Goal: Task Accomplishment & Management: Use online tool/utility

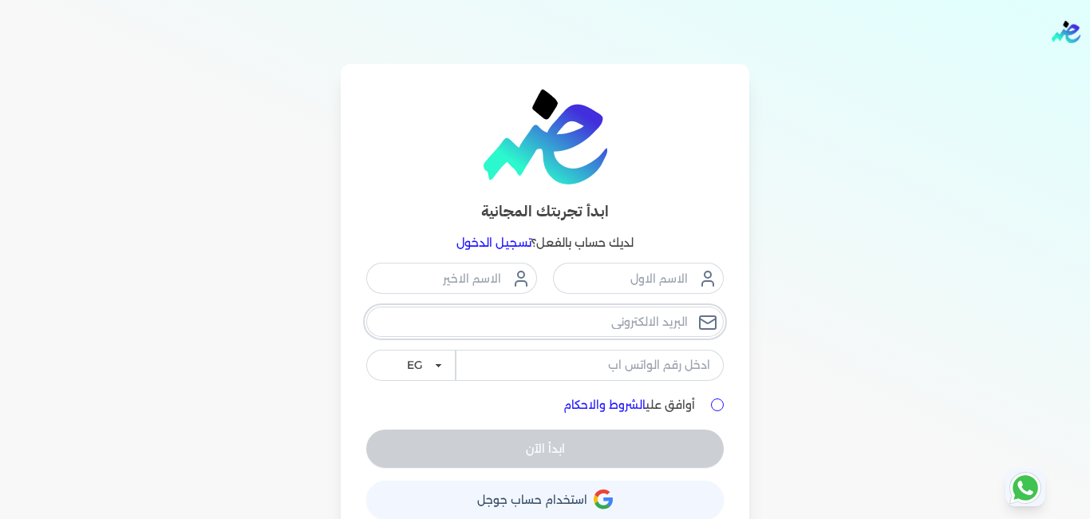
click at [630, 326] on input "email" at bounding box center [544, 321] width 357 height 30
type input "س"
type input "S"
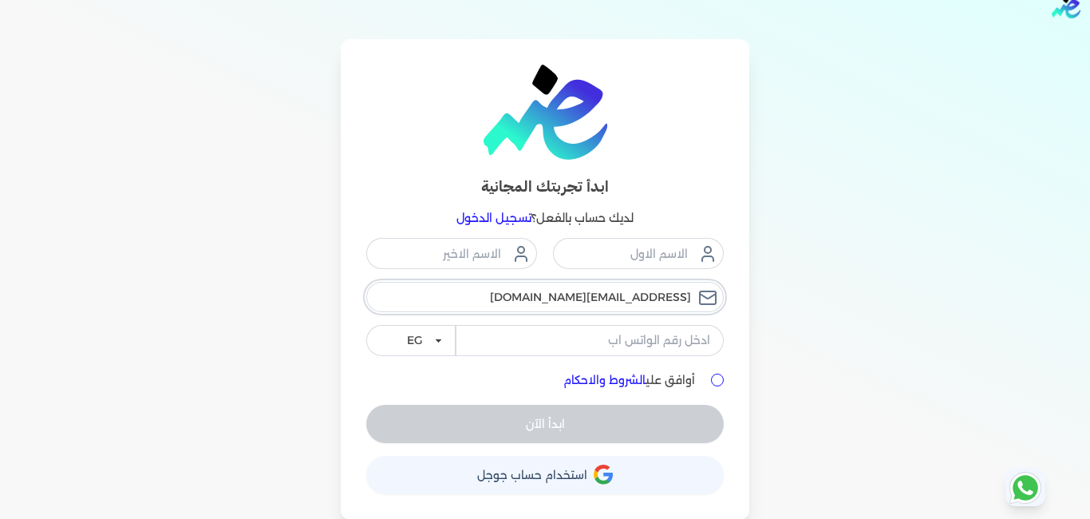
scroll to position [26, 0]
type input "sedradreem@gmail.com"
click at [646, 326] on input "tel" at bounding box center [590, 339] width 268 height 30
click at [650, 167] on div "ابدأ تجربتك المجانية لديك حساب بالفعل؟ تسجيل الدخول" at bounding box center [544, 146] width 357 height 164
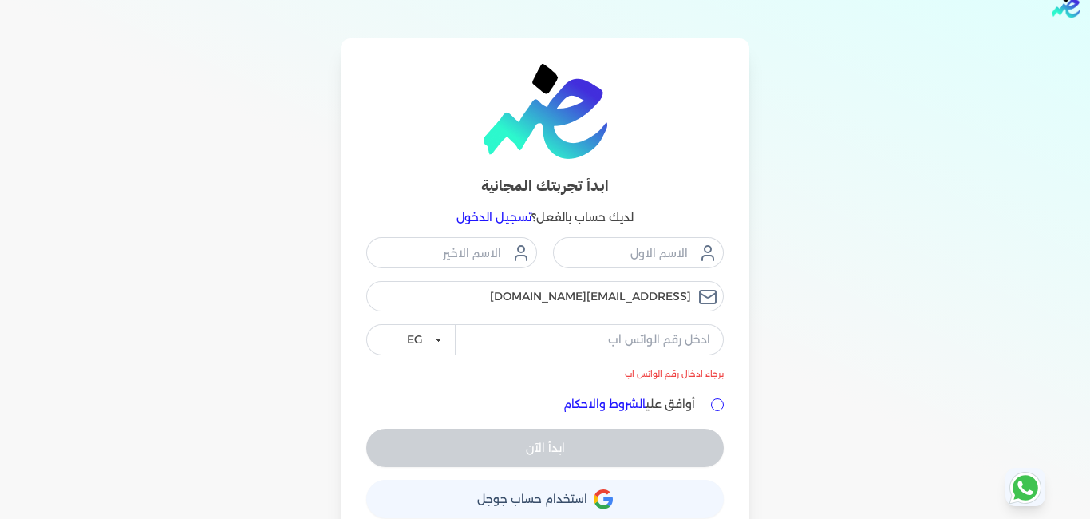
click at [482, 222] on link "تسجيل الدخول" at bounding box center [493, 217] width 75 height 14
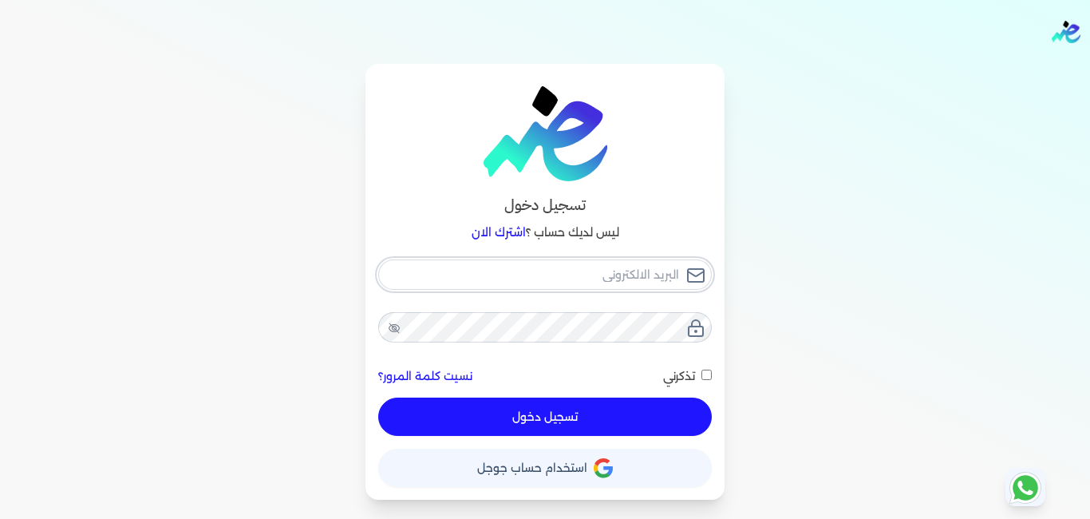
click at [626, 282] on input "email" at bounding box center [545, 274] width 334 height 30
type input "s"
checkbox input "false"
type input "se"
checkbox input "false"
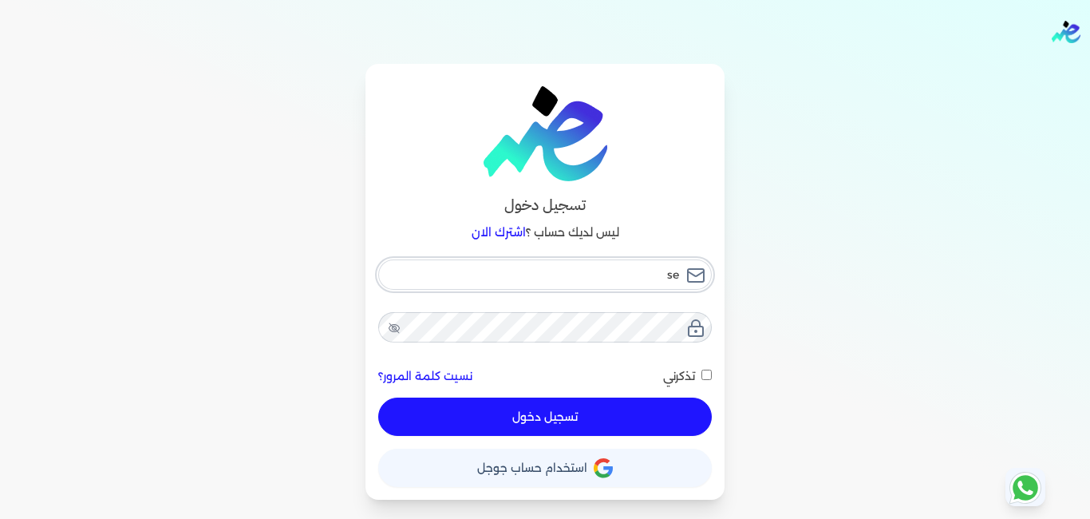
type input "sed"
checkbox input "false"
type input "sedr"
checkbox input "false"
type input "sedra"
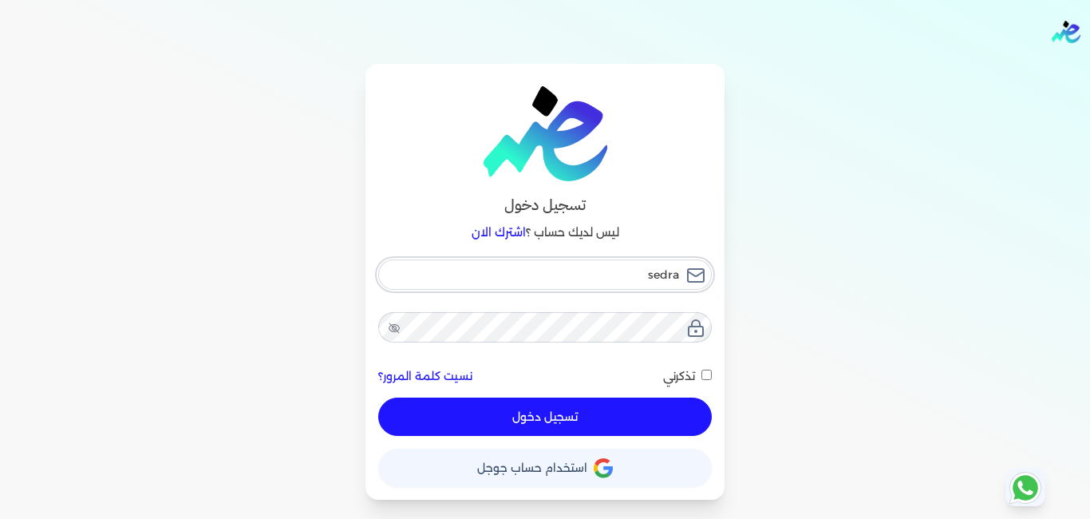
checkbox input "false"
type input "sedrad"
checkbox input "false"
type input "sedradr"
checkbox input "false"
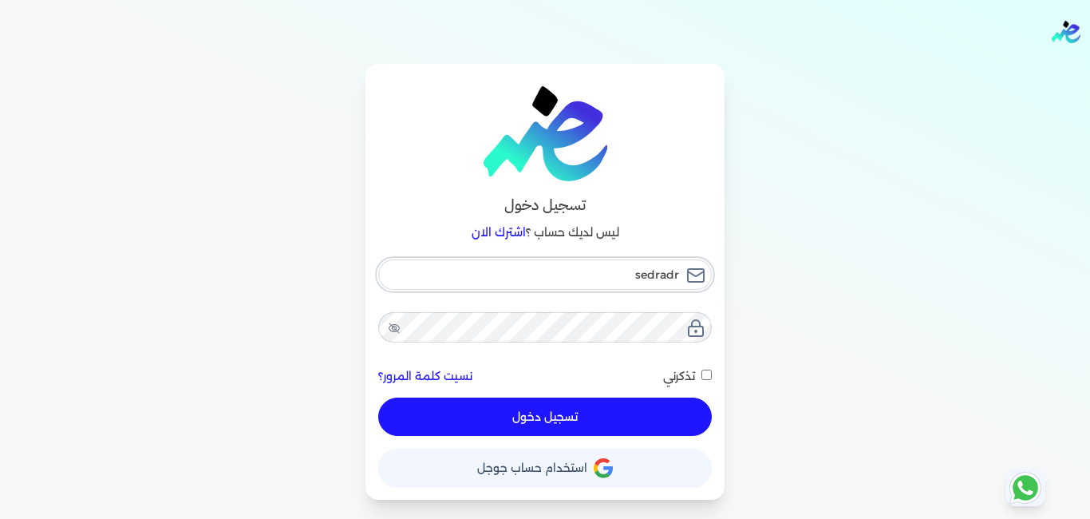
type input "sedradre"
checkbox input "false"
type input "sedradree"
checkbox input "false"
type input "sedradreem"
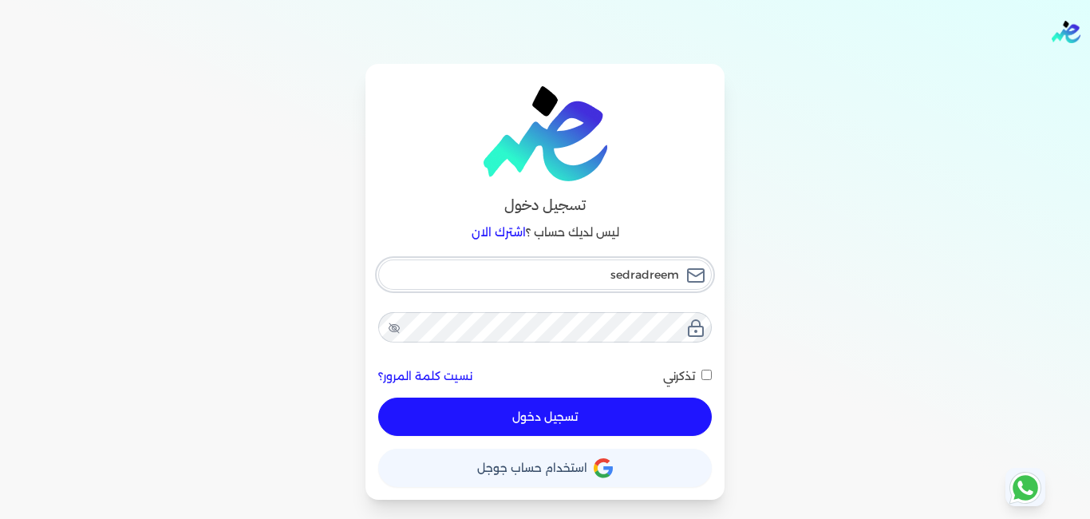
checkbox input "false"
type input "sedradreem@"
checkbox input "false"
type input "sedradreem@g"
checkbox input "false"
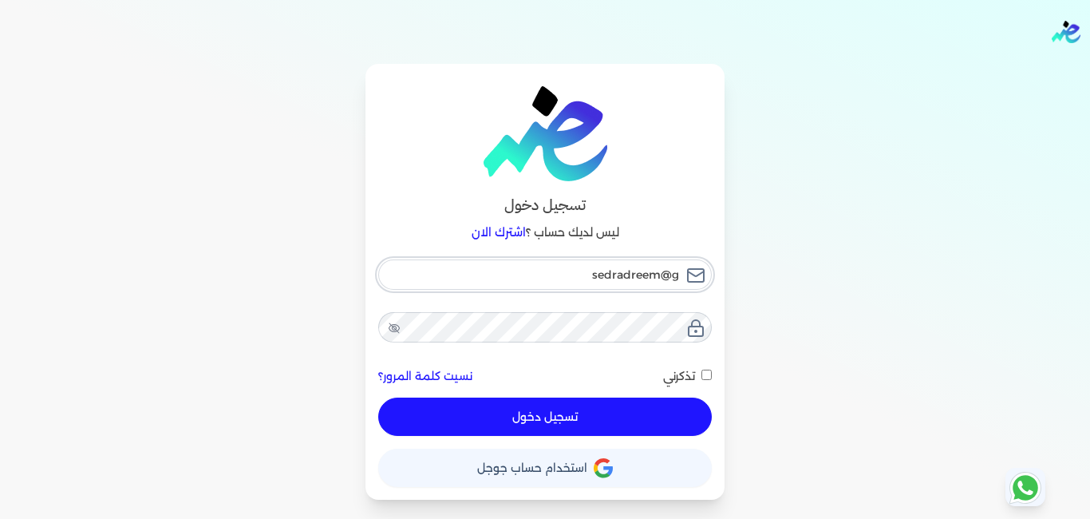
type input "sedradreem@gm"
checkbox input "false"
type input "sedradreem@gma"
checkbox input "false"
type input "sedradreem@gmai"
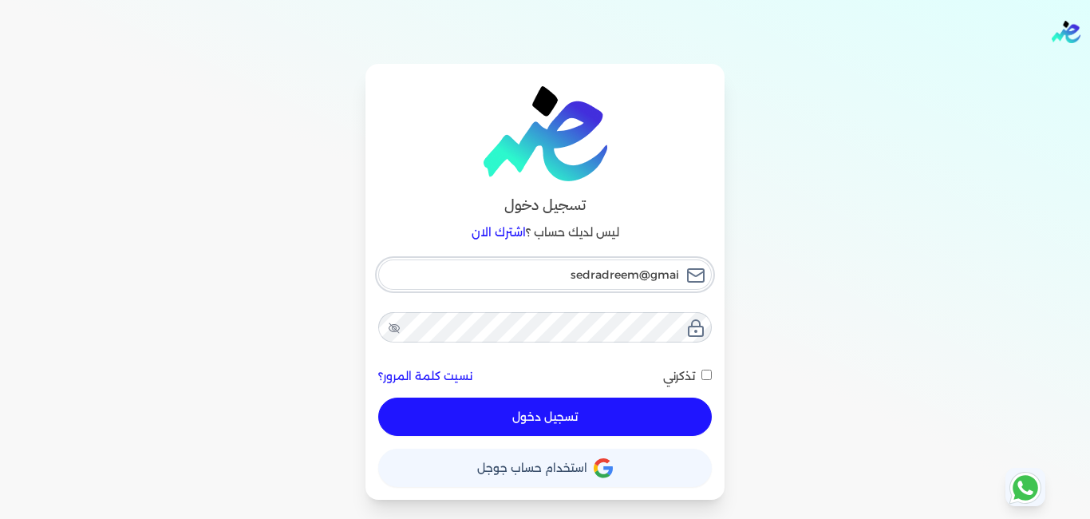
checkbox input "false"
type input "sedradreem@gmail"
checkbox input "false"
type input "sedradreem@gmail."
checkbox input "false"
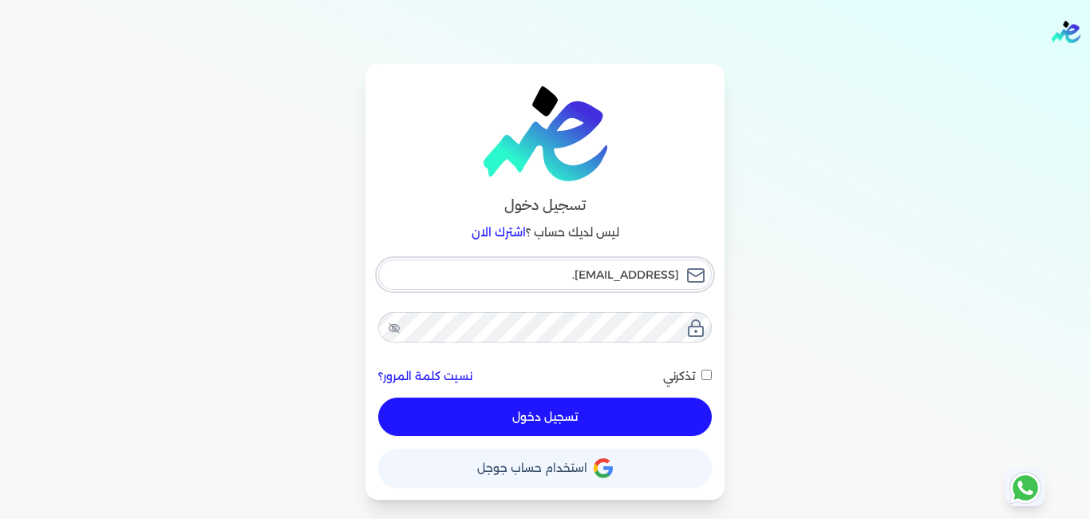
type input "sedradreem@gmail.o"
checkbox input "false"
type input "sedradreem@gmail.om"
checkbox input "false"
type input "sedradreem@gmail.o"
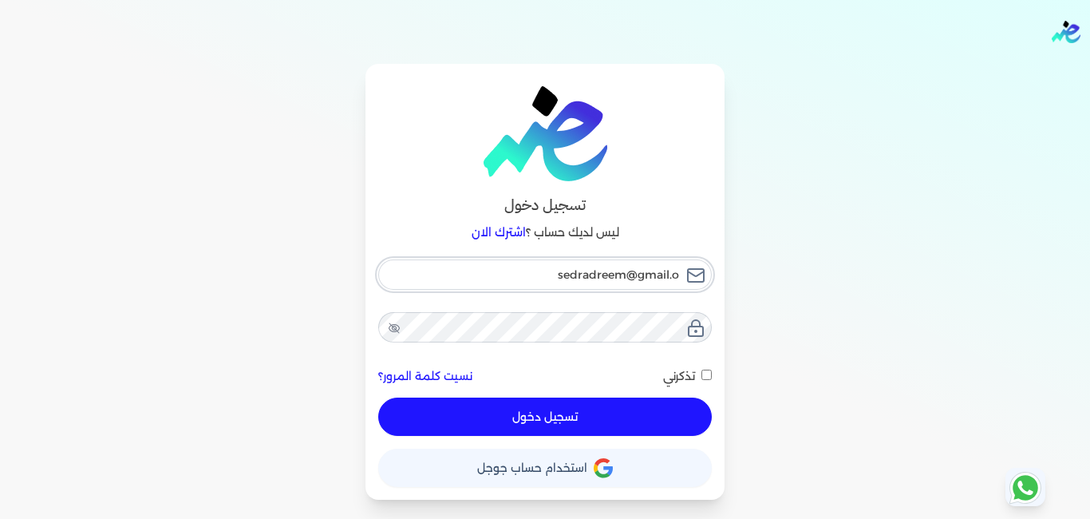
checkbox input "false"
type input "sedradreem@gmail."
checkbox input "false"
type input "sedradreem@gmail"
checkbox input "false"
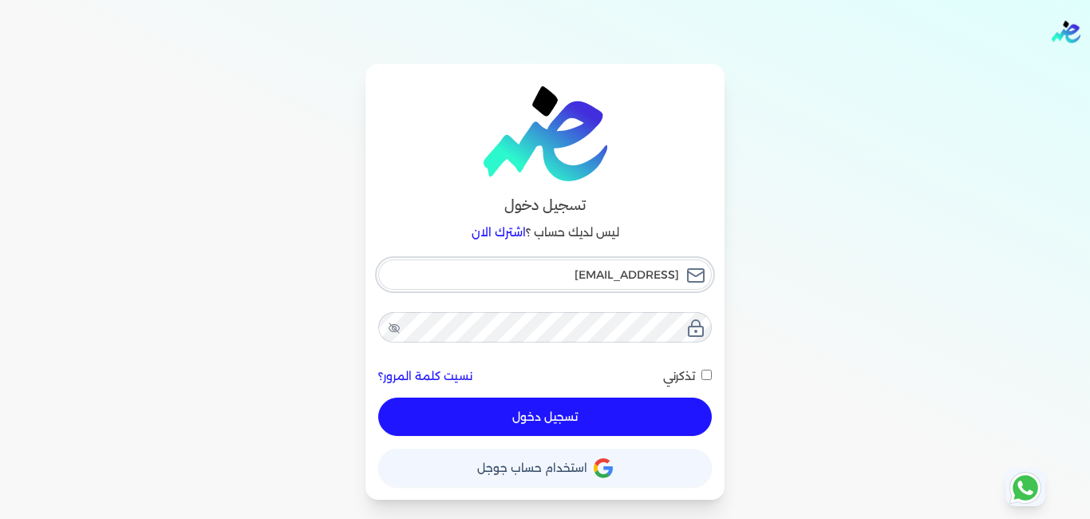
type input "sedradreem@gmail."
checkbox input "false"
type input "sedradreem@gmail.o"
checkbox input "false"
type input "sedradreem@gmail."
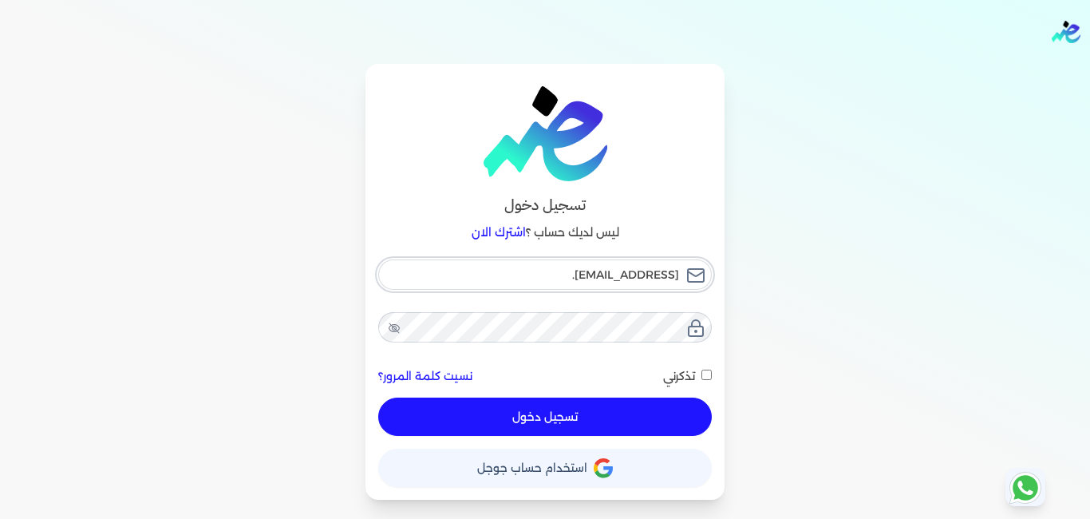
checkbox input "false"
type input "sedradreem@gmail.c"
checkbox input "false"
type input "sedradreem@gmail.co"
checkbox input "false"
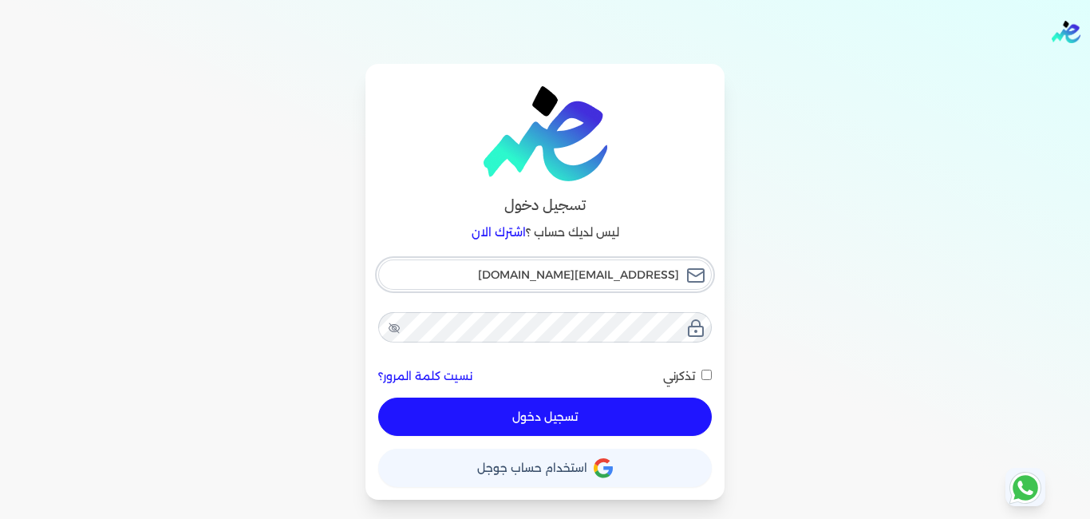
type input "sedradreem@gmail.com"
checkbox input "false"
type input "sedradreem@gmail.com"
click at [571, 407] on button "تسجيل دخول" at bounding box center [545, 416] width 334 height 38
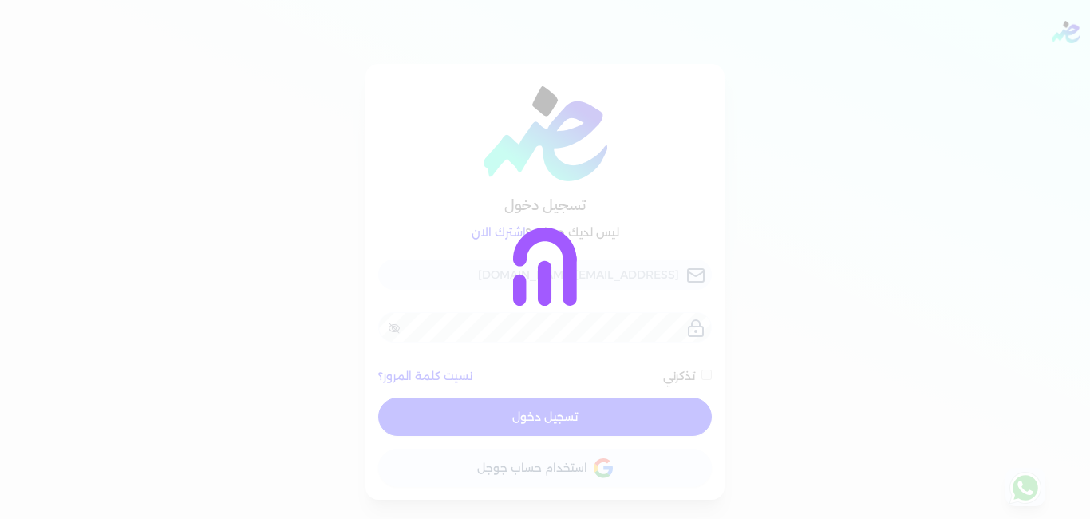
checkbox input "false"
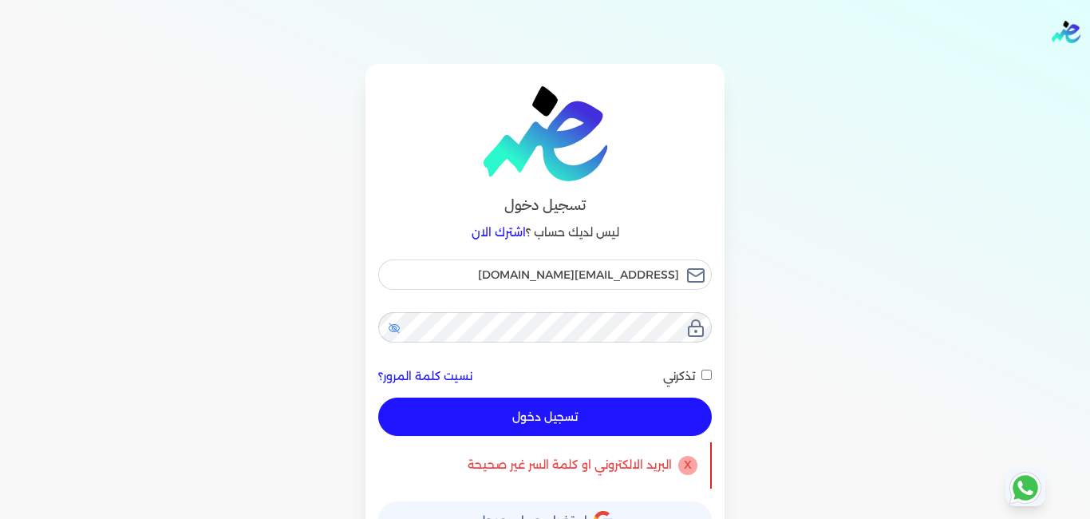
click at [394, 327] on icon at bounding box center [394, 328] width 13 height 13
click at [627, 408] on button "تسجيل دخول" at bounding box center [545, 416] width 334 height 38
click at [600, 270] on input "sedradreem@gmail.com" at bounding box center [545, 274] width 334 height 30
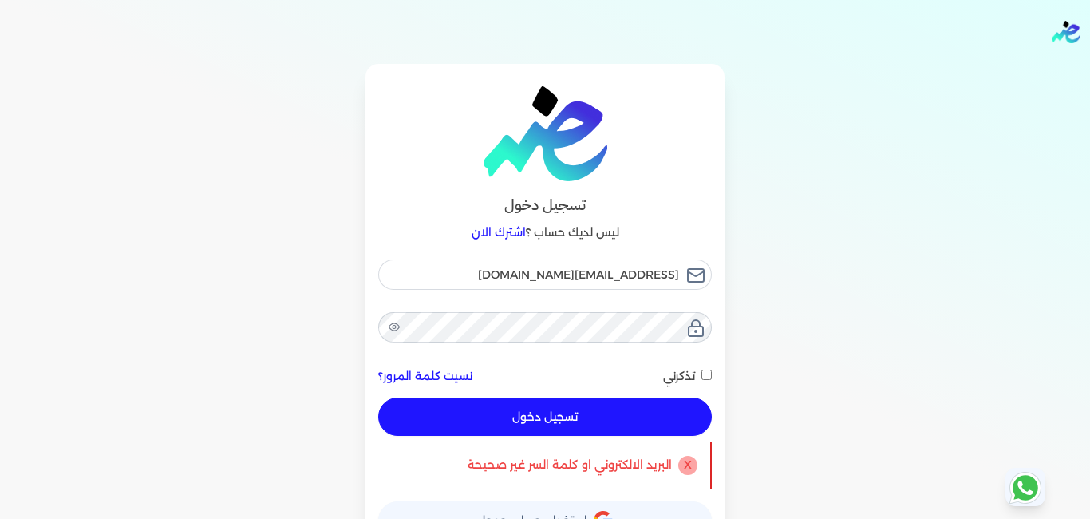
click at [613, 416] on button "تسجيل دخول" at bounding box center [545, 416] width 334 height 38
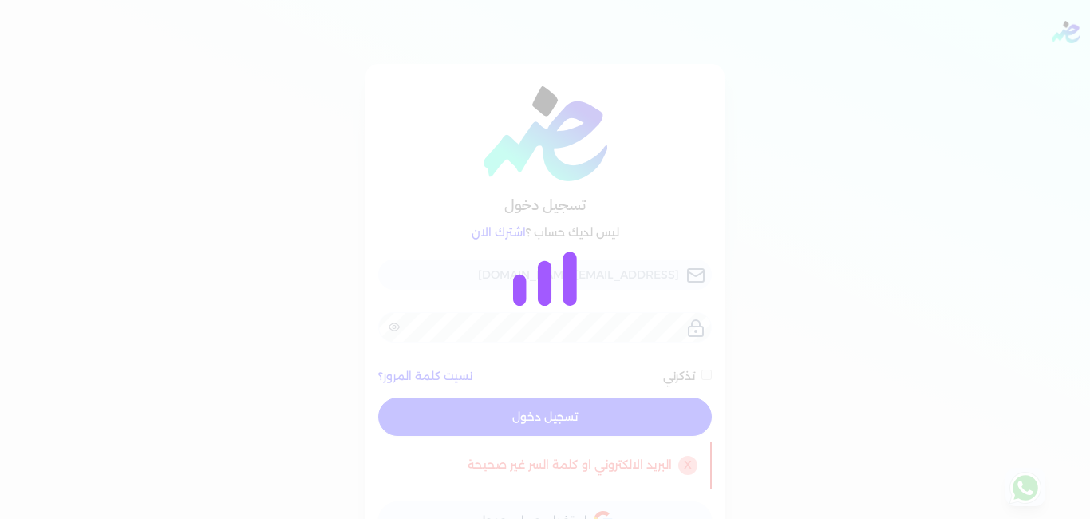
checkbox input "false"
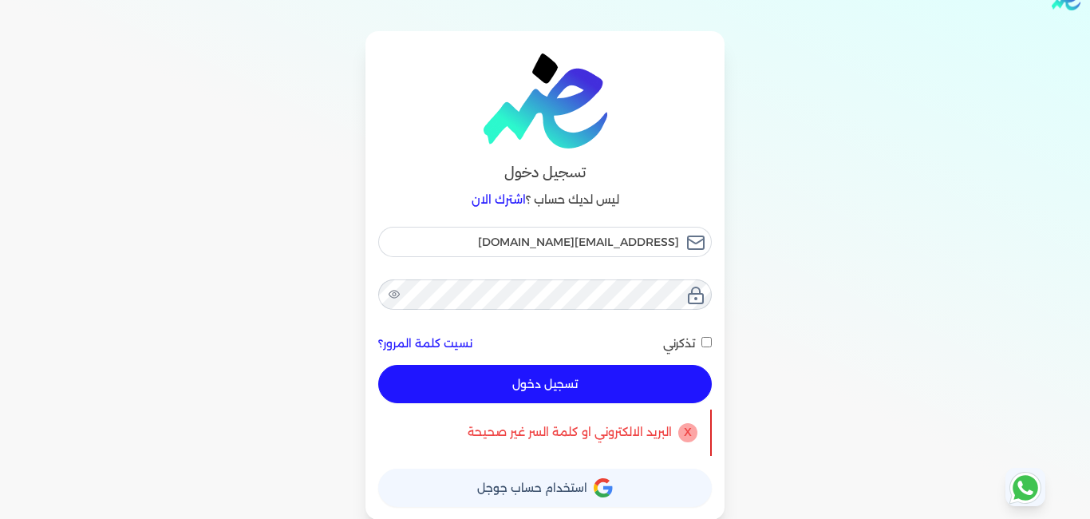
scroll to position [34, 0]
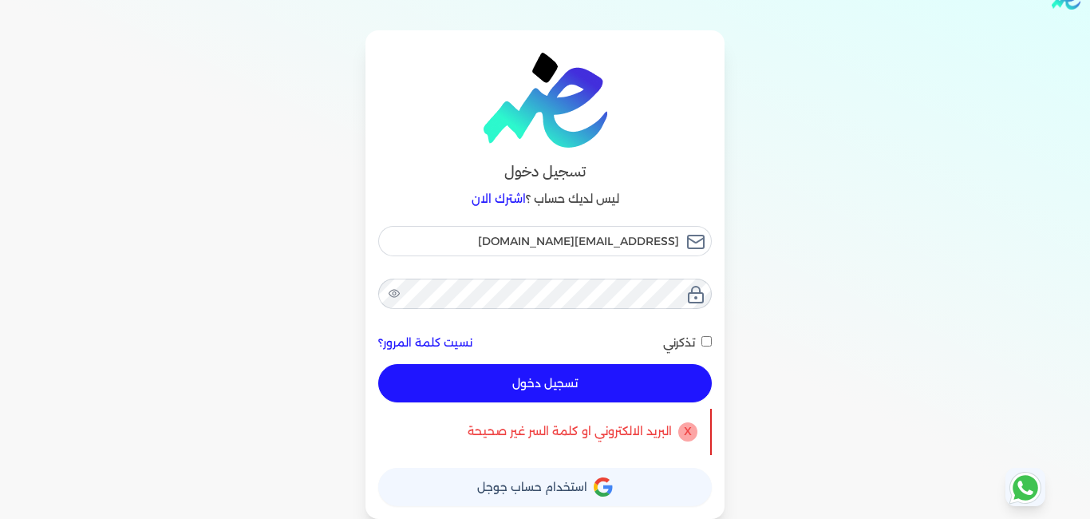
click at [555, 492] on span "استخدام حساب جوجل" at bounding box center [532, 486] width 110 height 11
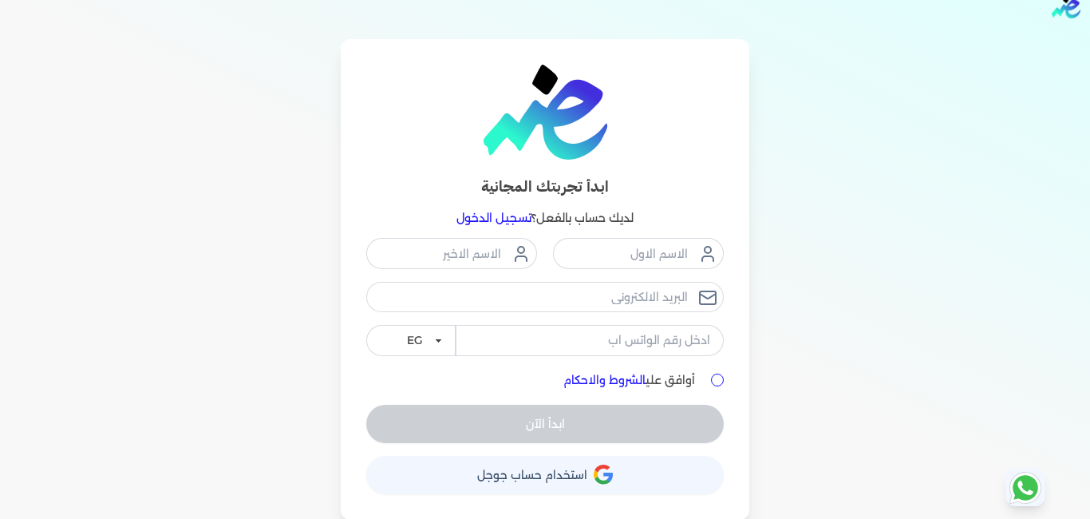
scroll to position [26, 0]
click at [496, 217] on link "تسجيل الدخول" at bounding box center [493, 217] width 75 height 14
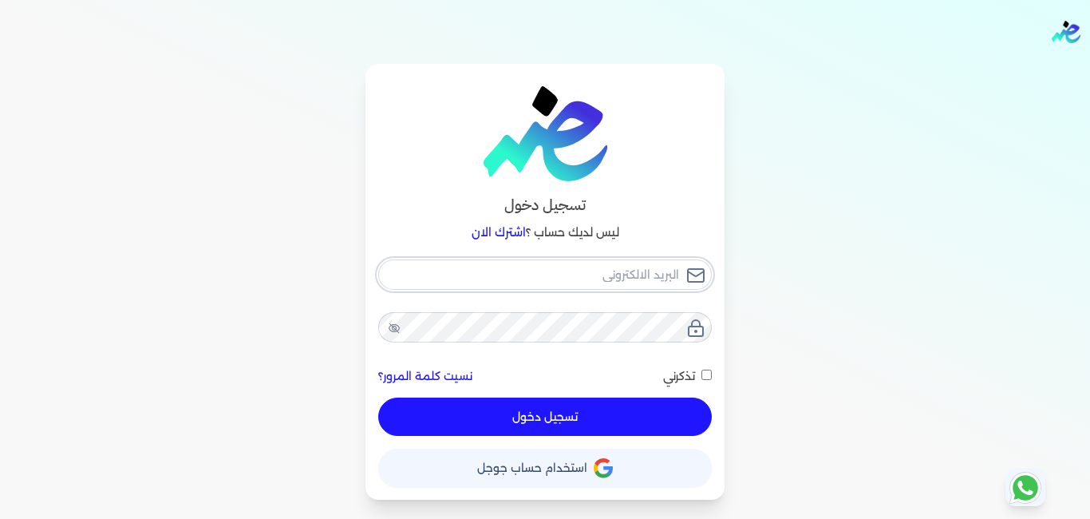
click at [630, 276] on input "email" at bounding box center [545, 274] width 334 height 30
type input "sedradreem@gmail.com"
click at [397, 323] on icon at bounding box center [394, 328] width 13 height 13
click at [688, 326] on div at bounding box center [545, 327] width 334 height 30
click at [554, 414] on button "تسجيل دخول" at bounding box center [545, 416] width 334 height 38
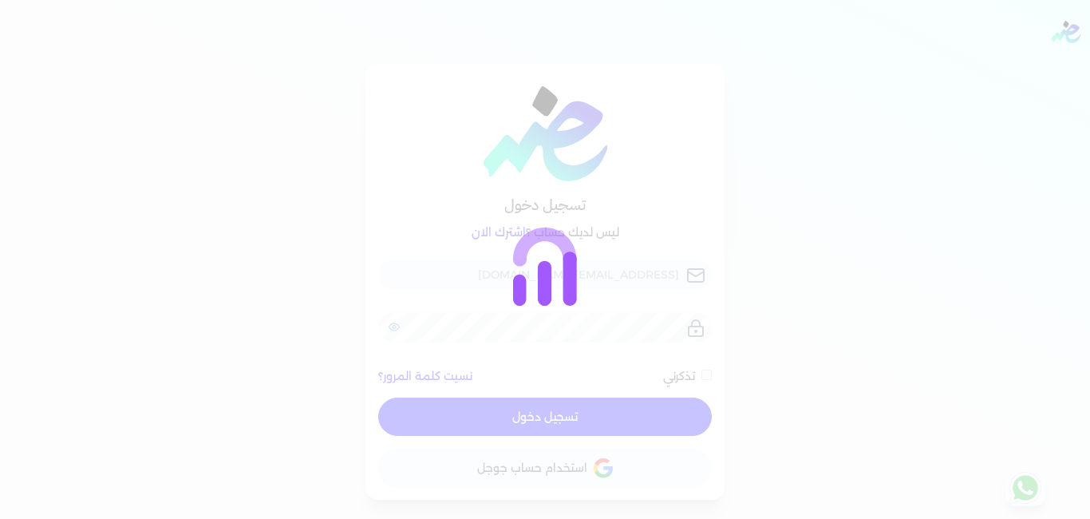
checkbox input "false"
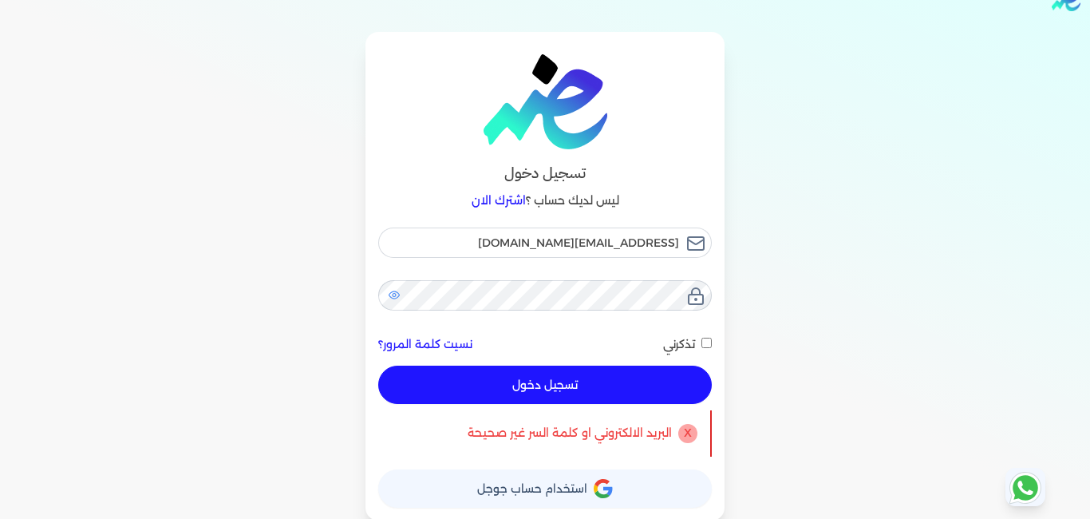
scroll to position [34, 0]
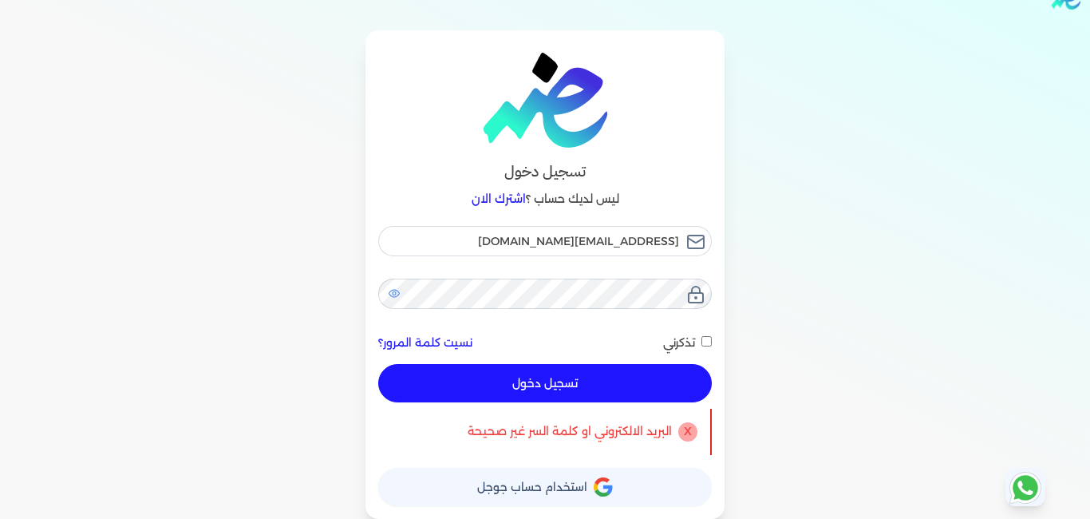
click at [443, 346] on link "نسيت كلمة المرور؟" at bounding box center [425, 342] width 94 height 17
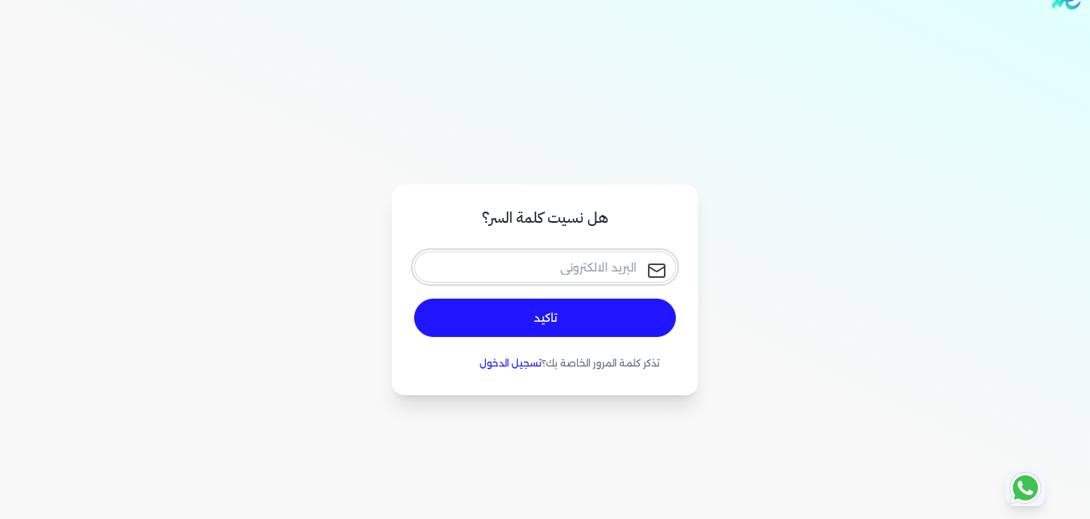
click at [596, 270] on input "email" at bounding box center [545, 266] width 262 height 30
type input "sedradreem@gmail.com"
click at [571, 319] on button "تاكيد" at bounding box center [545, 317] width 262 height 38
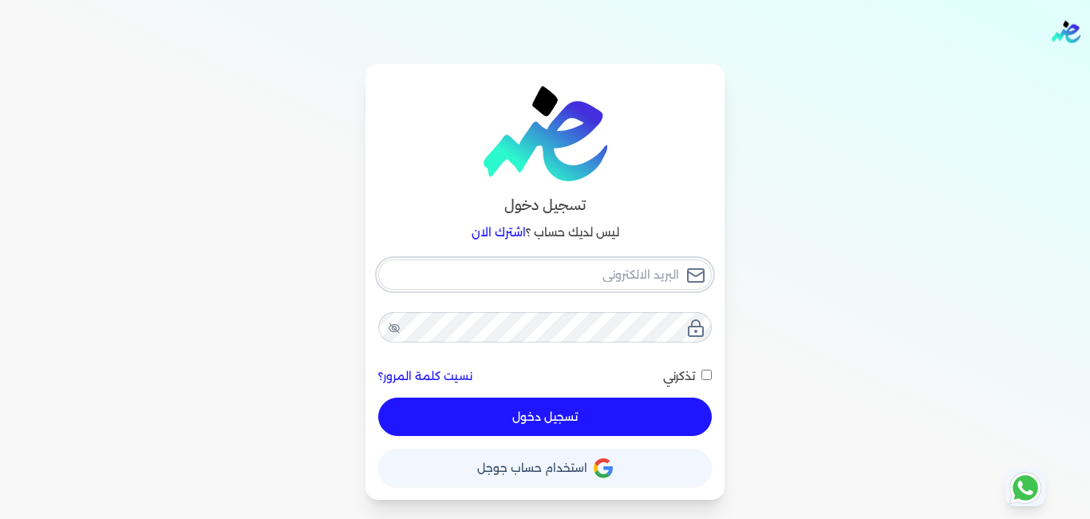
click at [634, 282] on input "email" at bounding box center [545, 274] width 334 height 30
click at [601, 275] on input "email" at bounding box center [545, 274] width 334 height 30
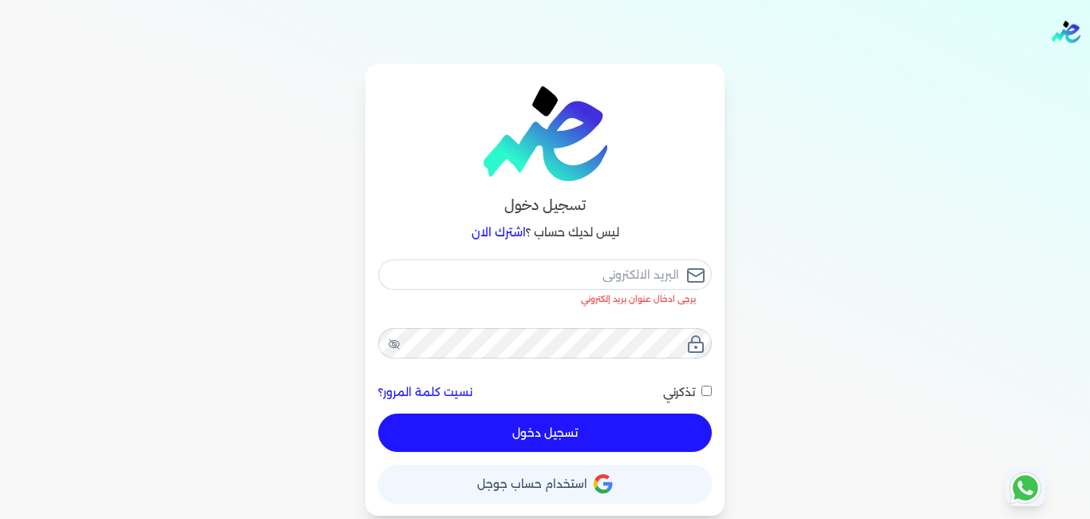
click at [543, 460] on div "حساب استخدام حساب جوجل" at bounding box center [545, 477] width 334 height 51
click at [614, 281] on input "email" at bounding box center [545, 274] width 334 height 30
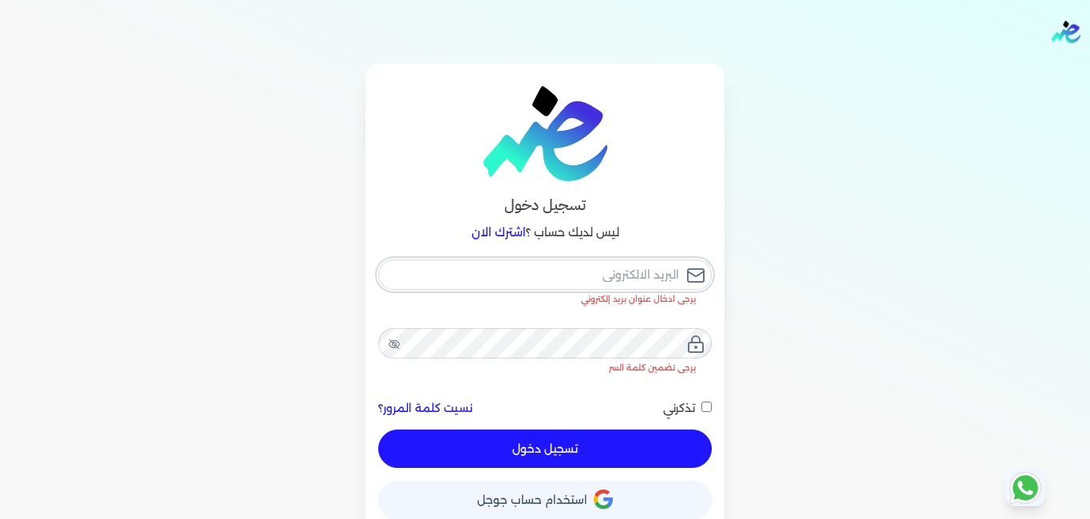
click at [663, 273] on input "email" at bounding box center [545, 274] width 334 height 30
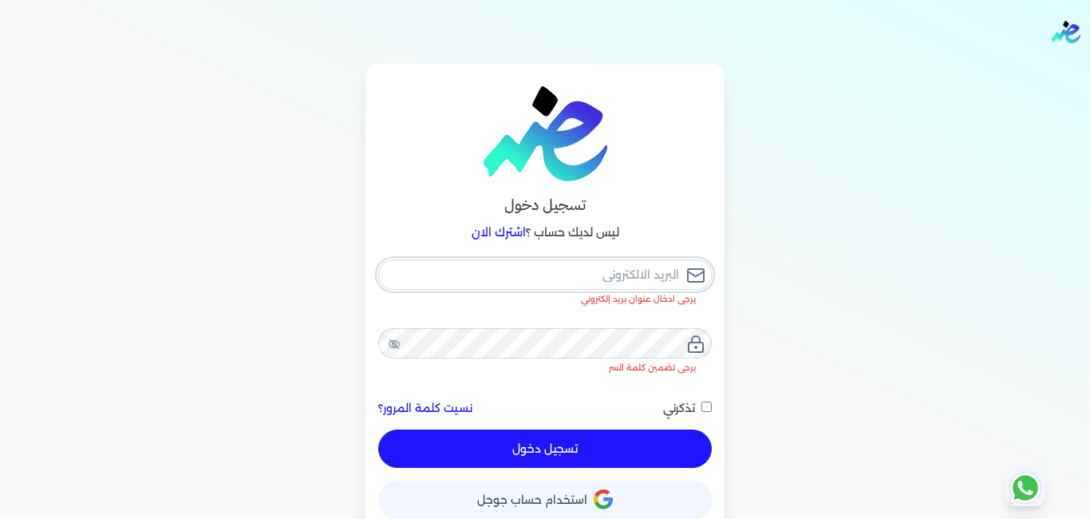
click at [663, 273] on input "email" at bounding box center [545, 274] width 334 height 30
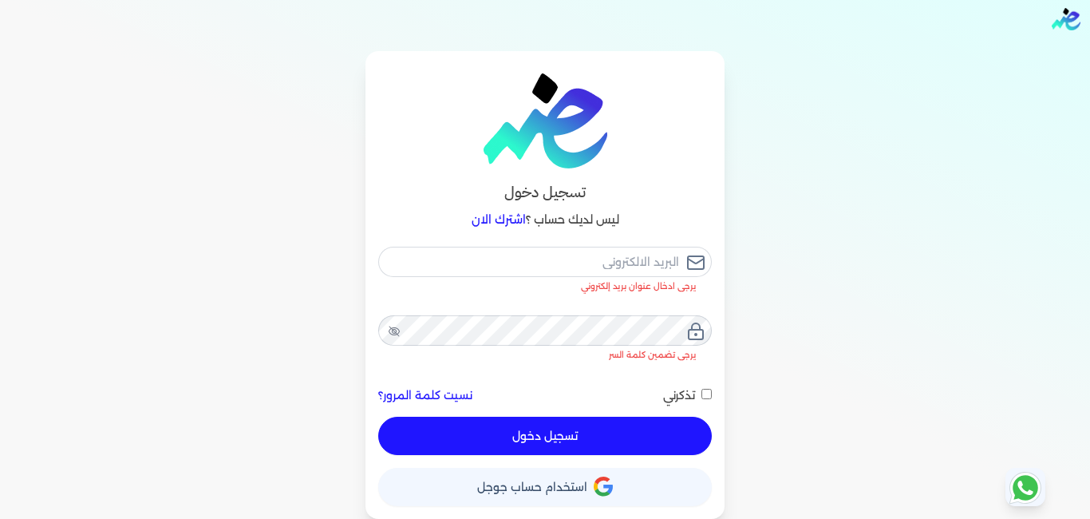
click at [535, 495] on button "حساب استخدام حساب جوجل" at bounding box center [545, 487] width 334 height 38
click at [537, 485] on span "استخدام حساب جوجل" at bounding box center [532, 486] width 110 height 11
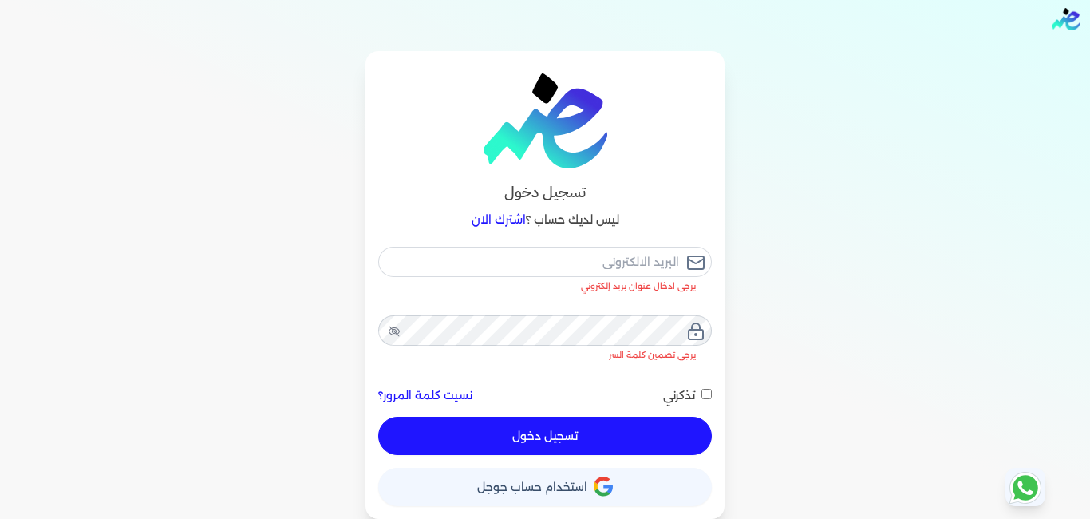
click at [537, 485] on span "استخدام حساب جوجل" at bounding box center [532, 486] width 110 height 11
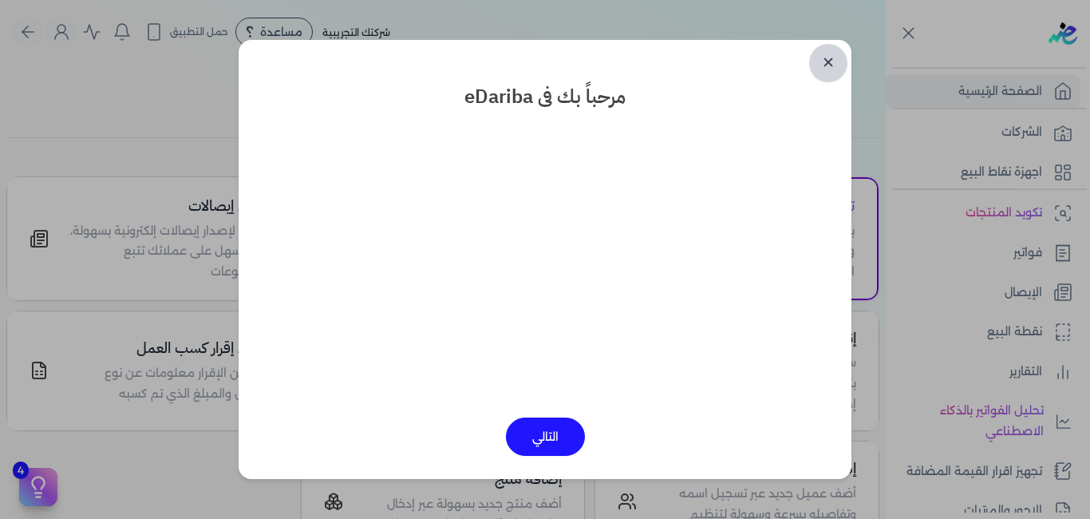
click at [820, 62] on link "✕" at bounding box center [828, 63] width 38 height 38
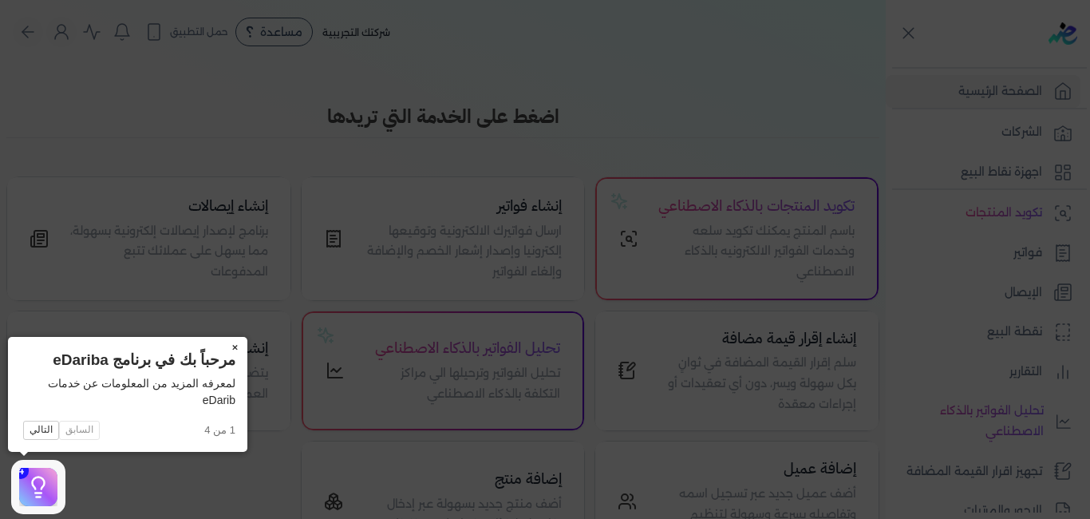
click at [239, 346] on button "×" at bounding box center [235, 348] width 26 height 22
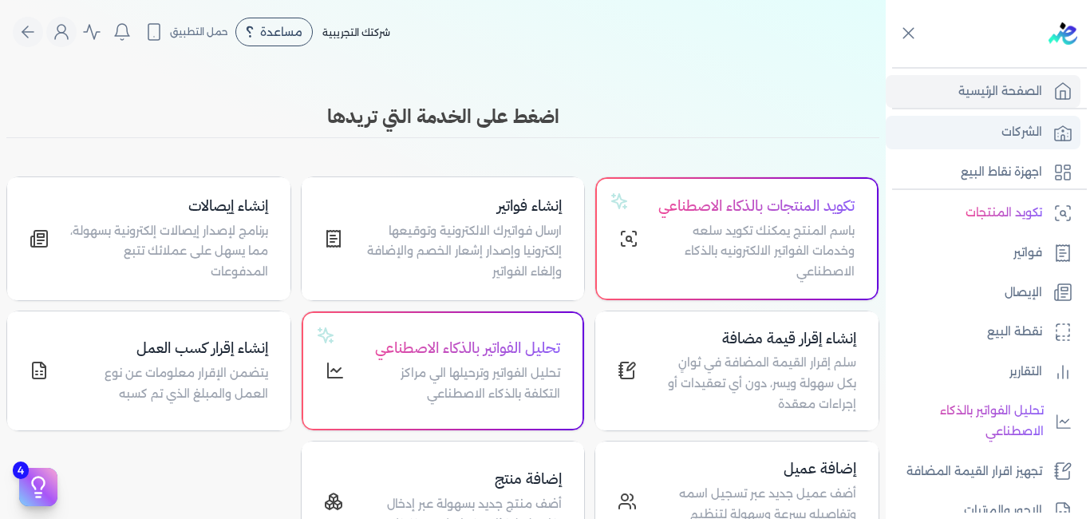
click at [1015, 130] on p "الشركات" at bounding box center [1021, 132] width 41 height 21
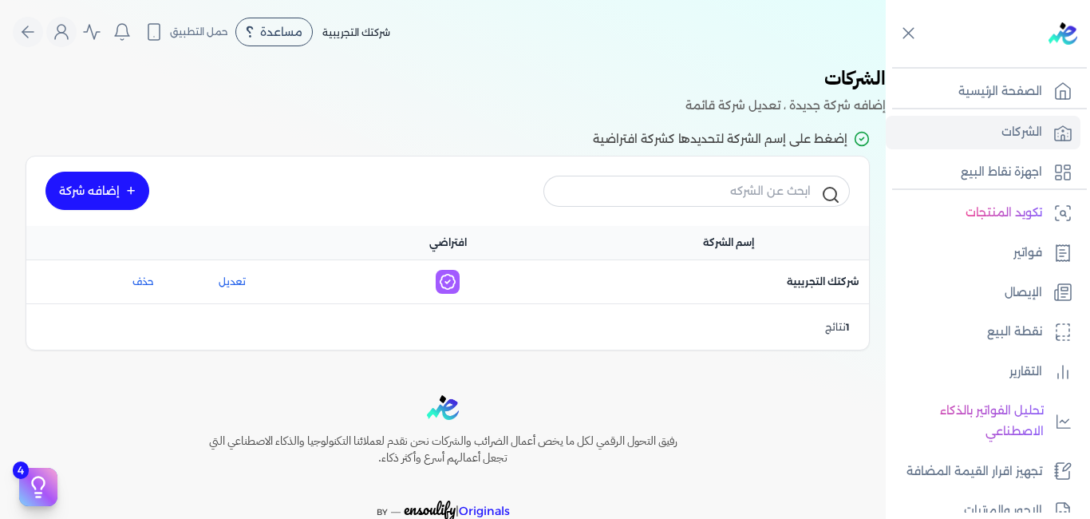
click at [126, 181] on link "إضافه شركة" at bounding box center [97, 191] width 104 height 38
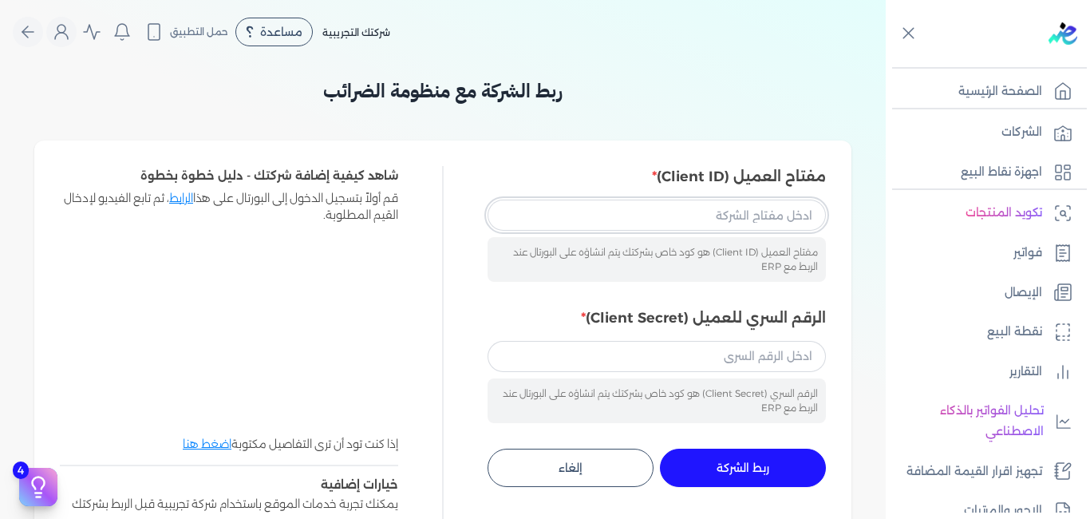
click at [702, 217] on input "مفتاح العميل (Client ID)" at bounding box center [657, 214] width 338 height 30
click at [658, 34] on div "شركتك التجريبية مساعدة خدمة العملاء دليل المستخدم حمل التطبيق لا يوجد اشعارات م…" at bounding box center [449, 32] width 873 height 30
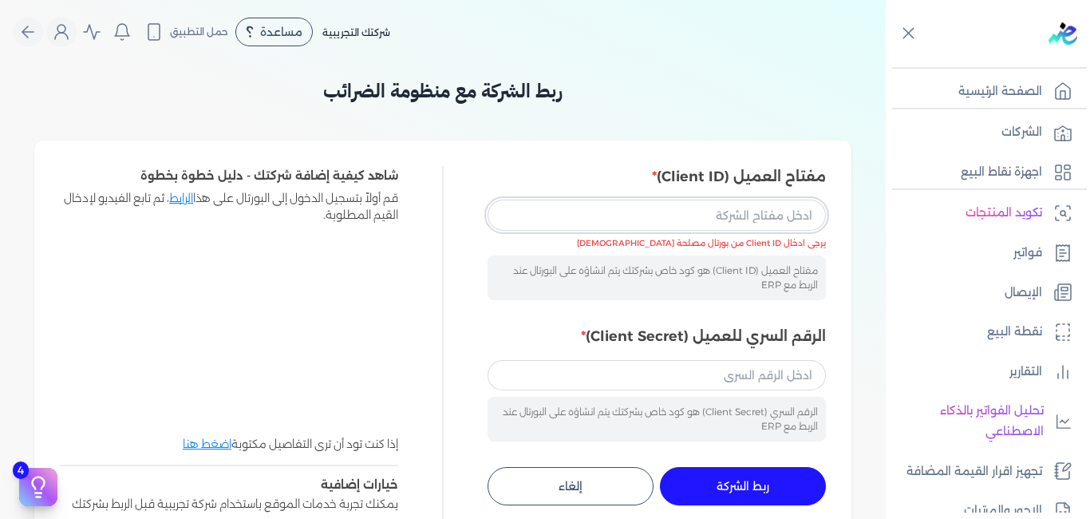
click at [727, 219] on input "مفتاح العميل (Client ID)" at bounding box center [657, 214] width 338 height 30
click at [698, 371] on input "الرقم السري للعميل (Client Secret)" at bounding box center [657, 375] width 338 height 30
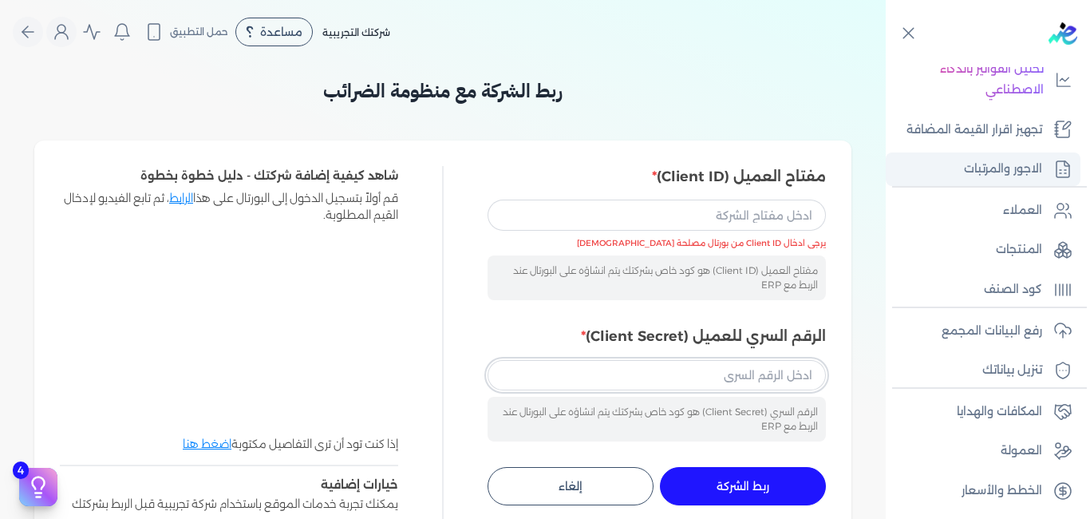
scroll to position [343, 0]
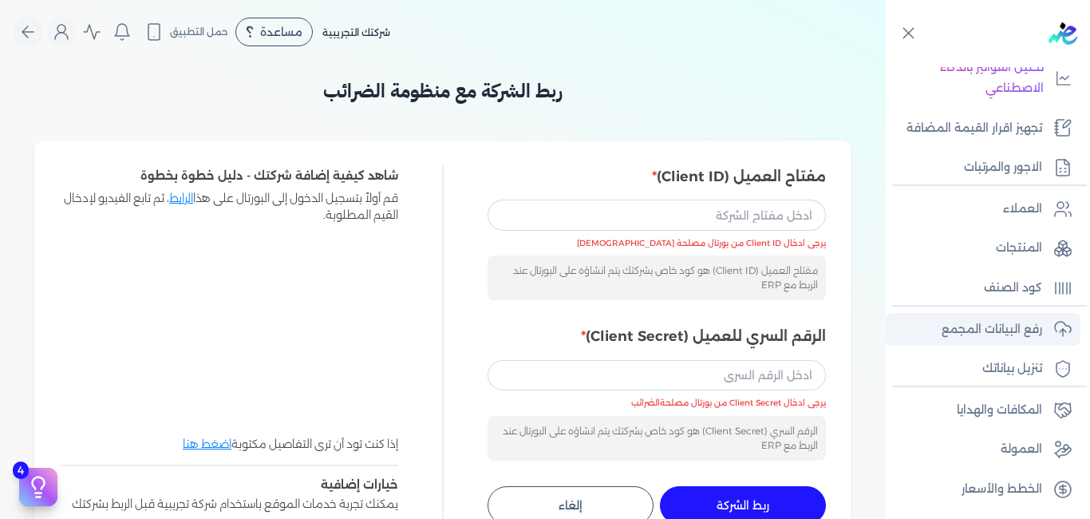
click at [967, 322] on p "رفع البيانات المجمع" at bounding box center [992, 329] width 101 height 21
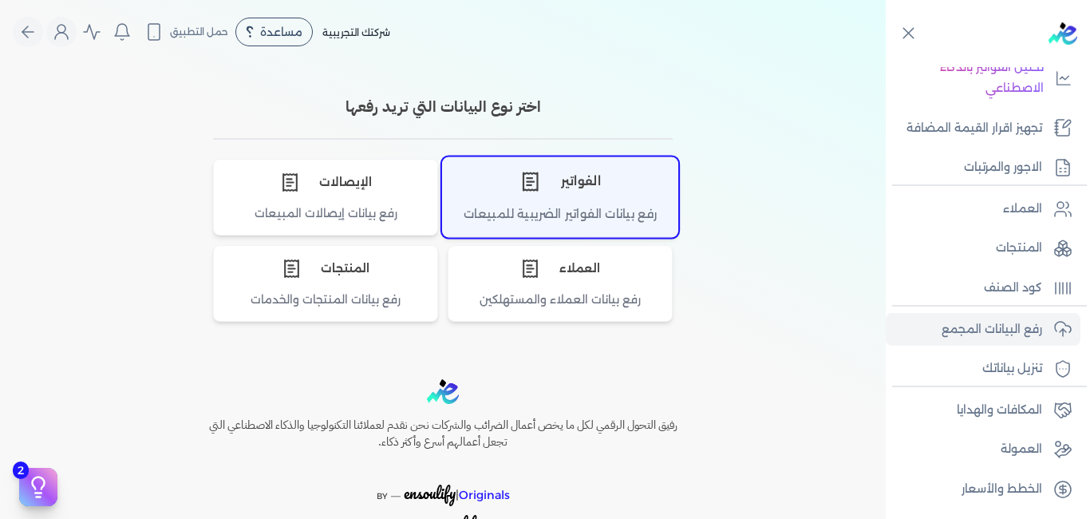
click at [603, 199] on div "الفواتير" at bounding box center [560, 181] width 235 height 48
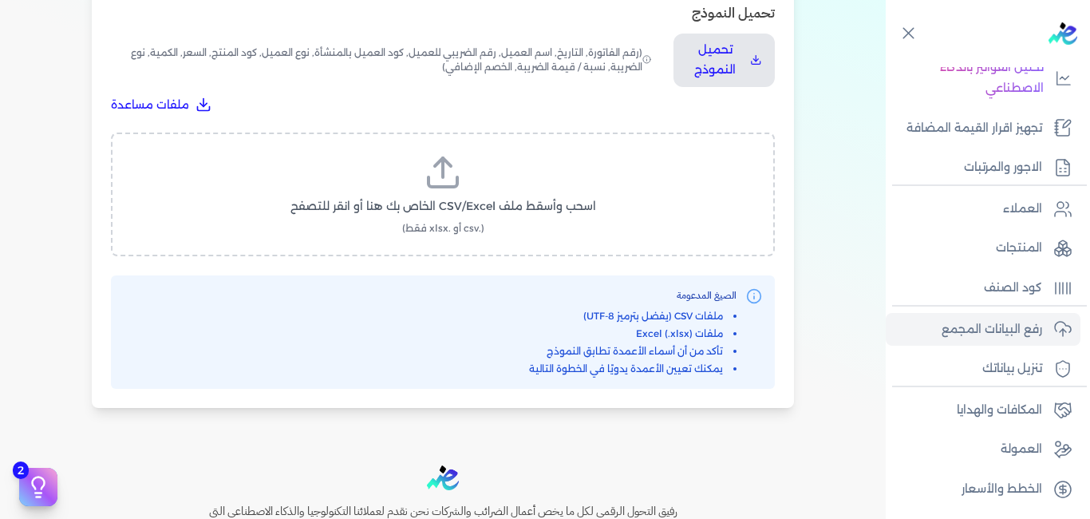
scroll to position [559, 0]
click at [717, 59] on p "تحميل النموذج" at bounding box center [714, 59] width 57 height 41
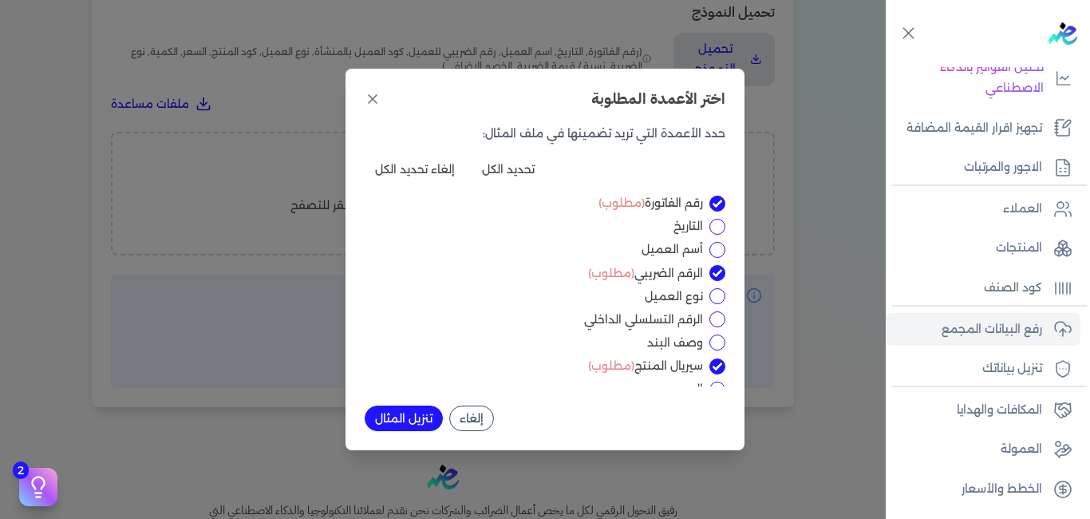
click at [720, 271] on input "الرقم الضريبي (مطلوب)" at bounding box center [717, 273] width 16 height 16
checkbox input "false"
click at [373, 98] on icon at bounding box center [373, 99] width 8 height 8
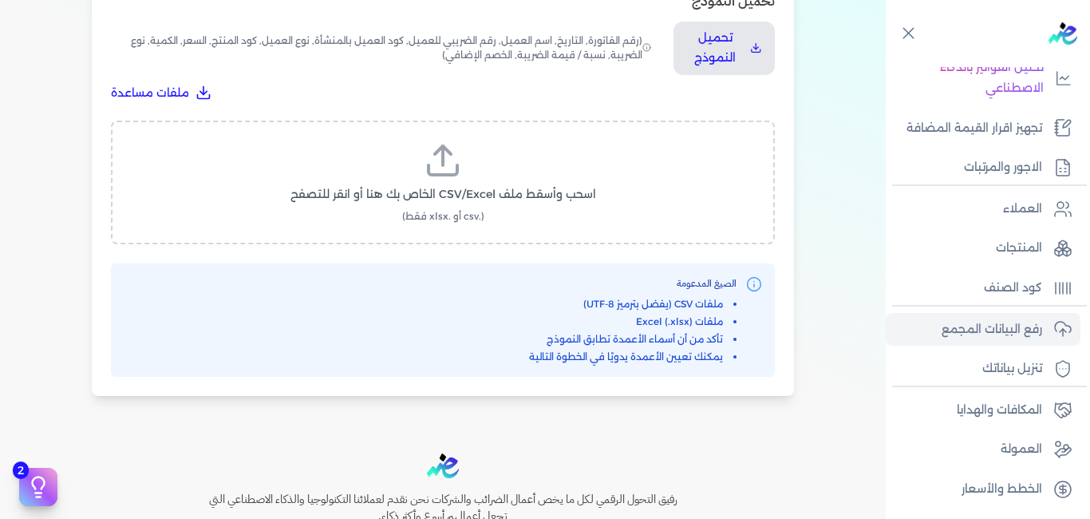
scroll to position [556, 0]
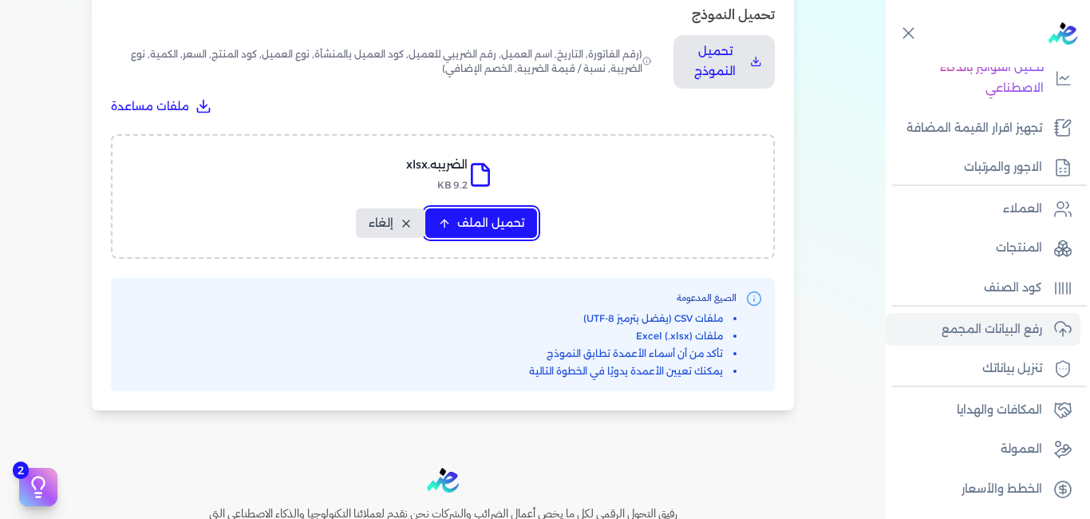
click at [503, 231] on span "تحميل الملف" at bounding box center [490, 223] width 67 height 17
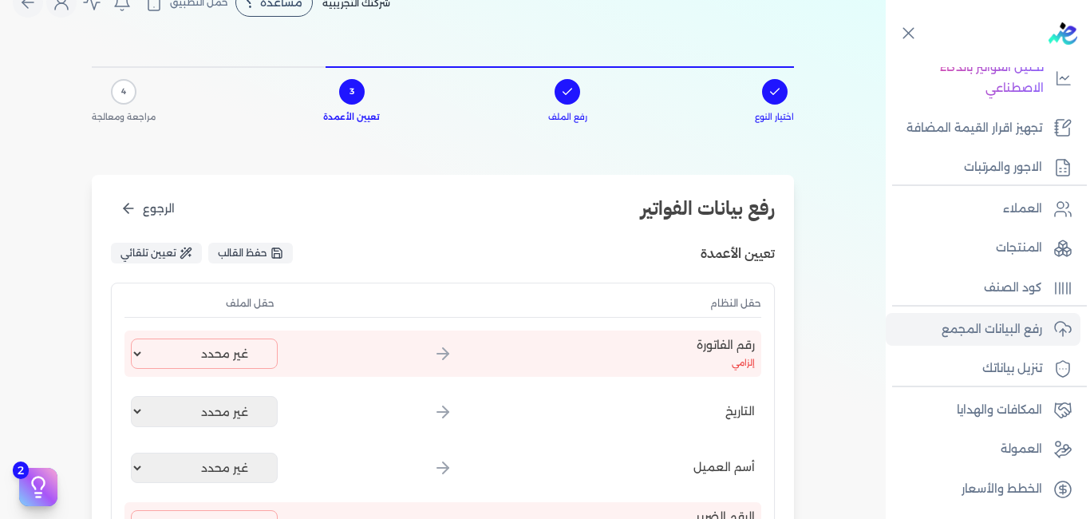
scroll to position [80, 0]
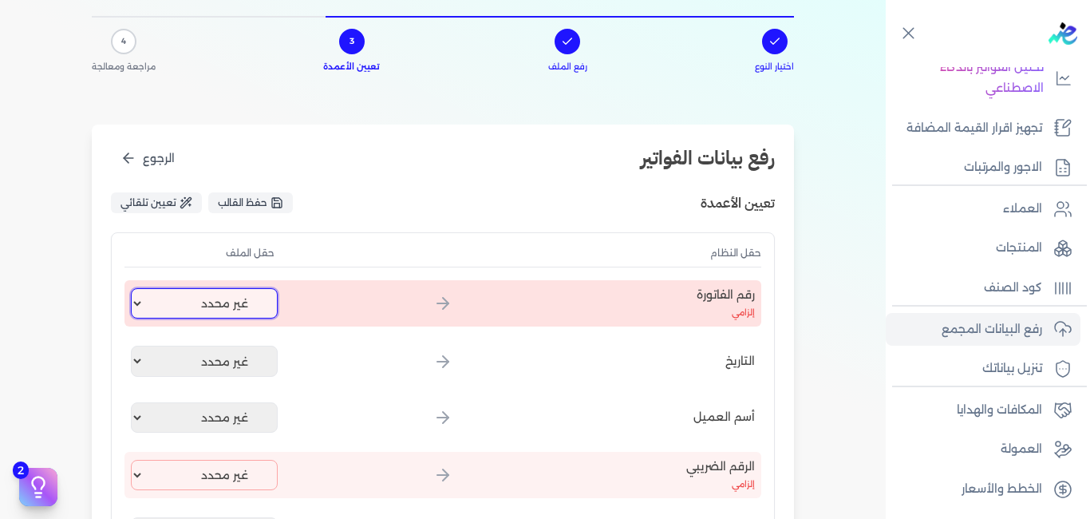
click at [214, 306] on select "غير محدد" at bounding box center [204, 303] width 147 height 30
click at [186, 303] on select "غير محدد" at bounding box center [204, 303] width 147 height 30
select select
click at [134, 288] on select "غير محدد" at bounding box center [204, 303] width 147 height 30
click at [160, 303] on select "غير محدد" at bounding box center [204, 303] width 147 height 30
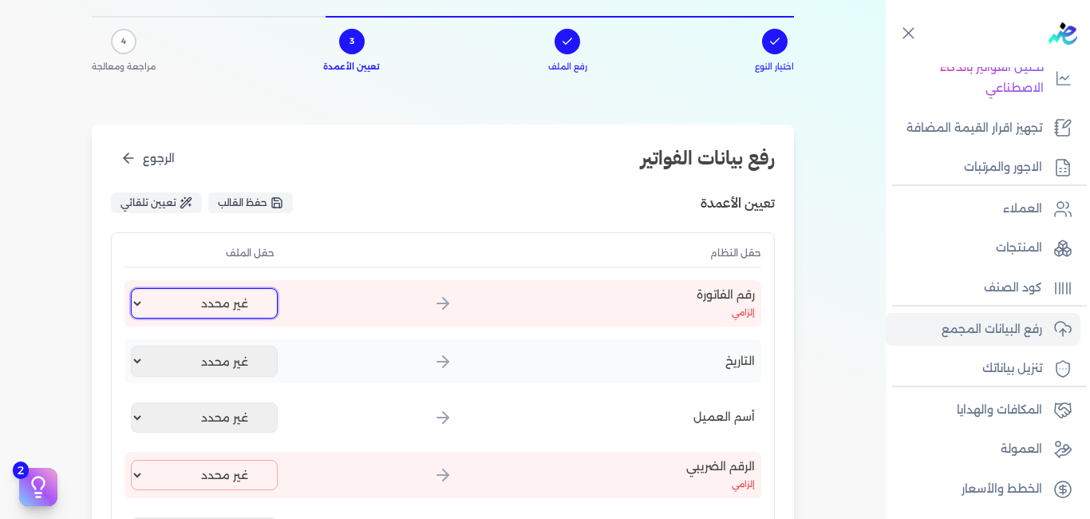
drag, startPoint x: 211, startPoint y: 308, endPoint x: 208, endPoint y: 347, distance: 39.2
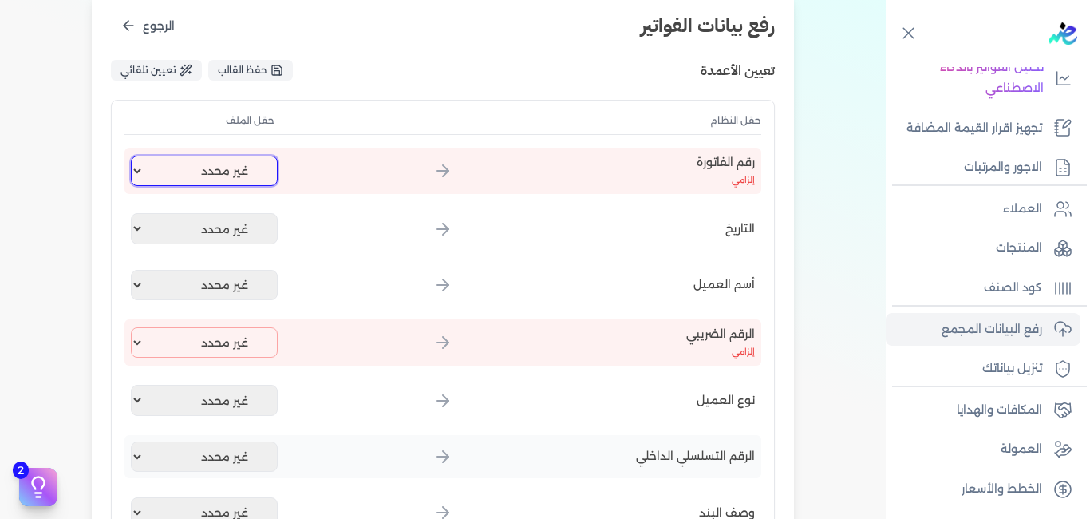
scroll to position [160, 0]
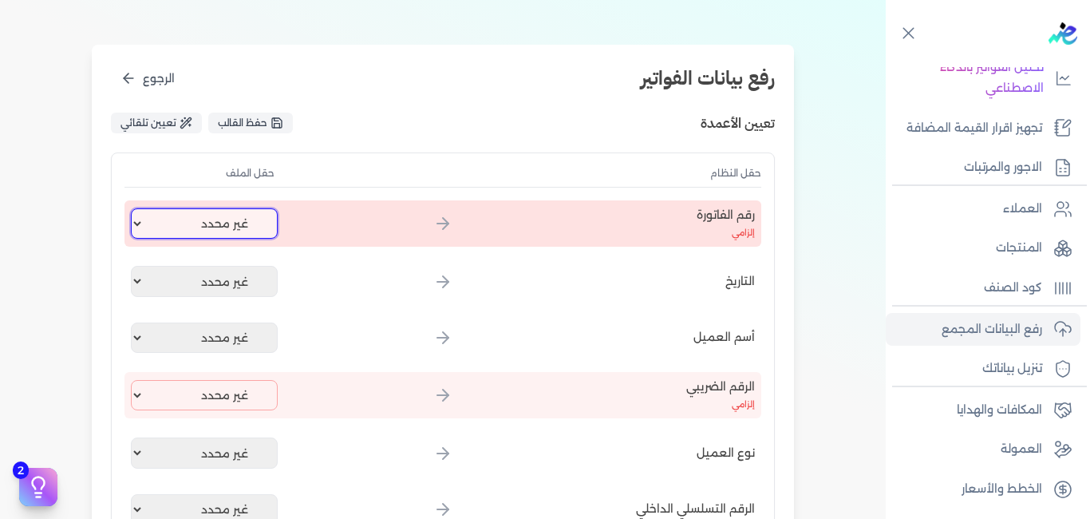
click at [221, 225] on select "غير محدد" at bounding box center [204, 223] width 147 height 30
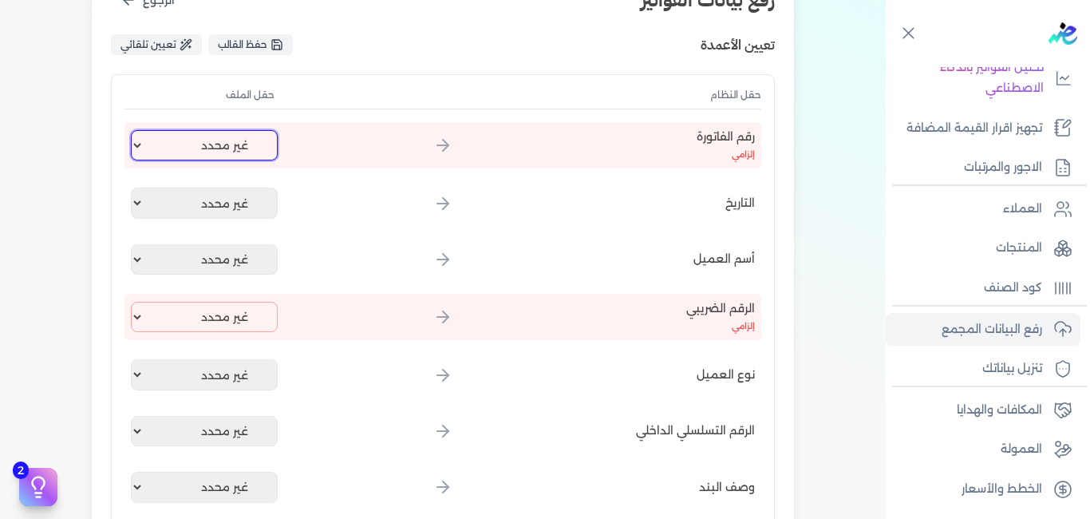
scroll to position [239, 0]
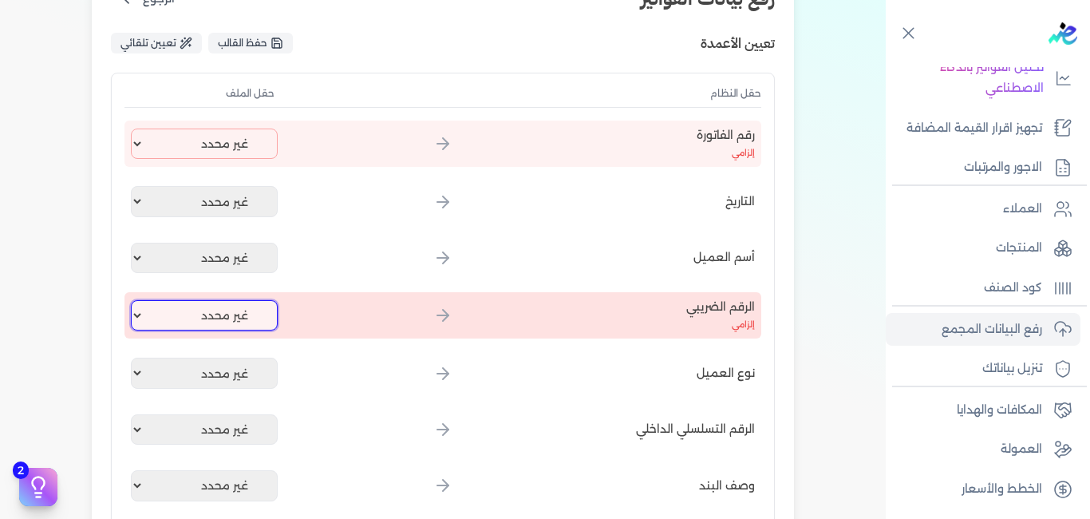
click at [172, 325] on select "غير محدد" at bounding box center [204, 315] width 147 height 30
select select
click at [134, 300] on select "غير محدد" at bounding box center [204, 315] width 147 height 30
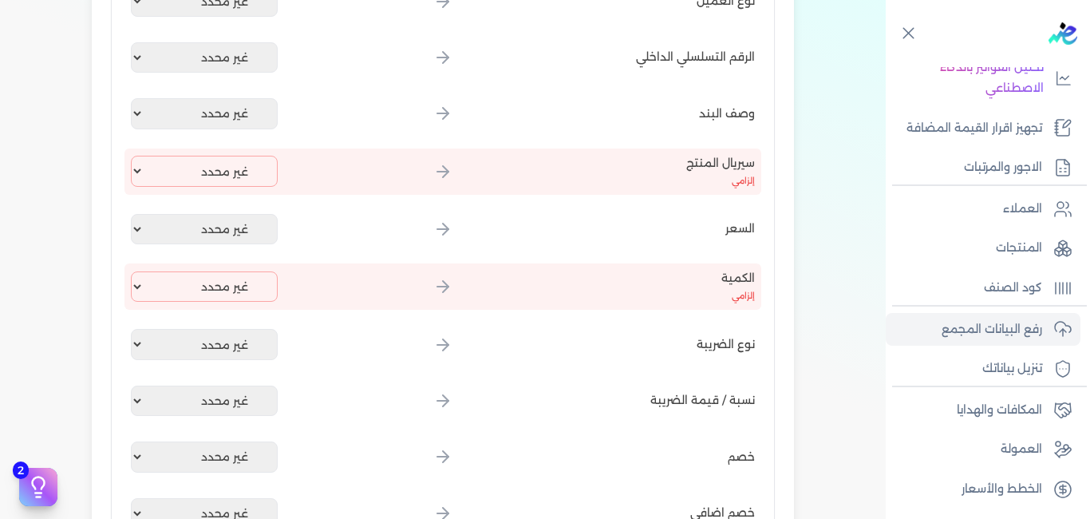
scroll to position [638, 0]
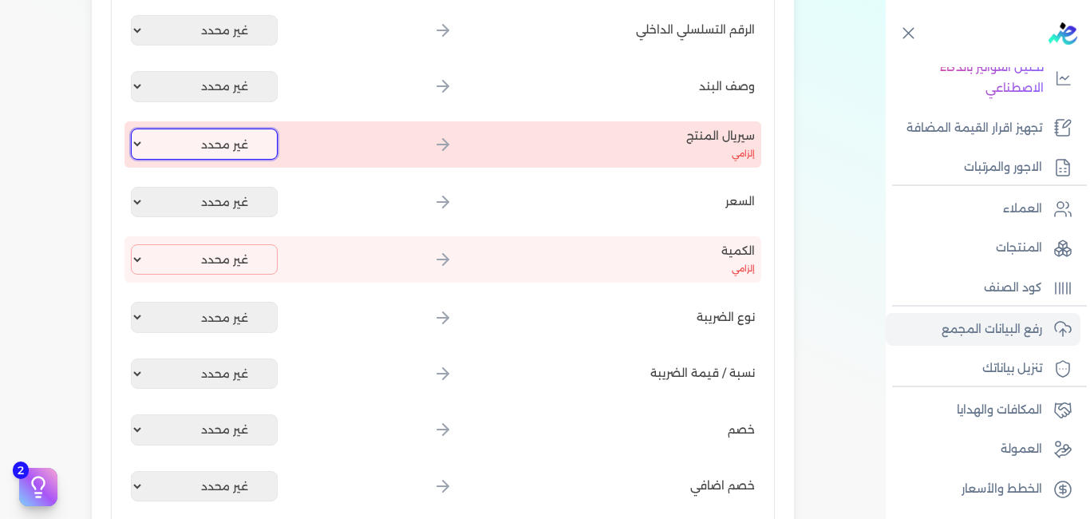
click at [172, 154] on select "غير محدد" at bounding box center [204, 143] width 147 height 30
select select
click at [134, 128] on select "غير محدد" at bounding box center [204, 143] width 147 height 30
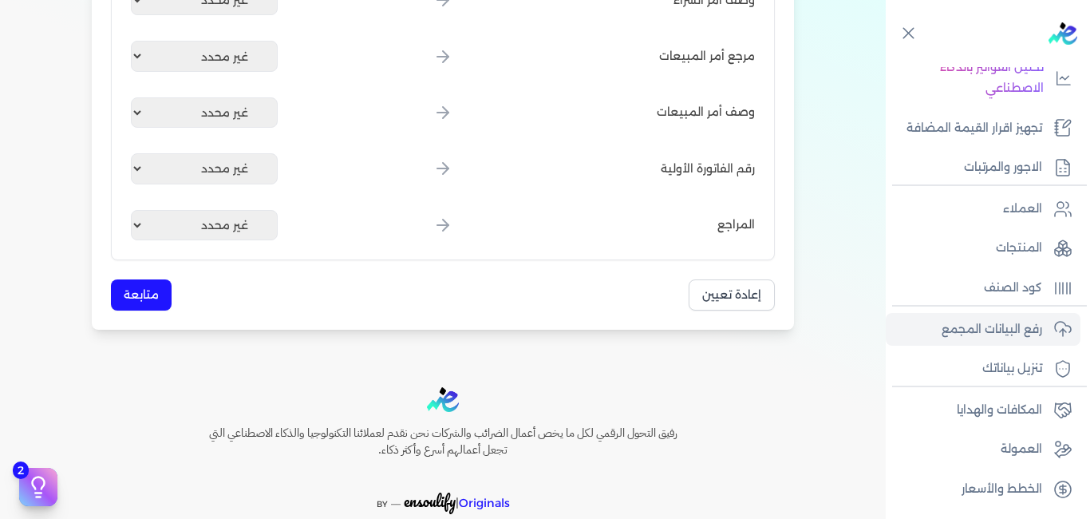
scroll to position [2078, 0]
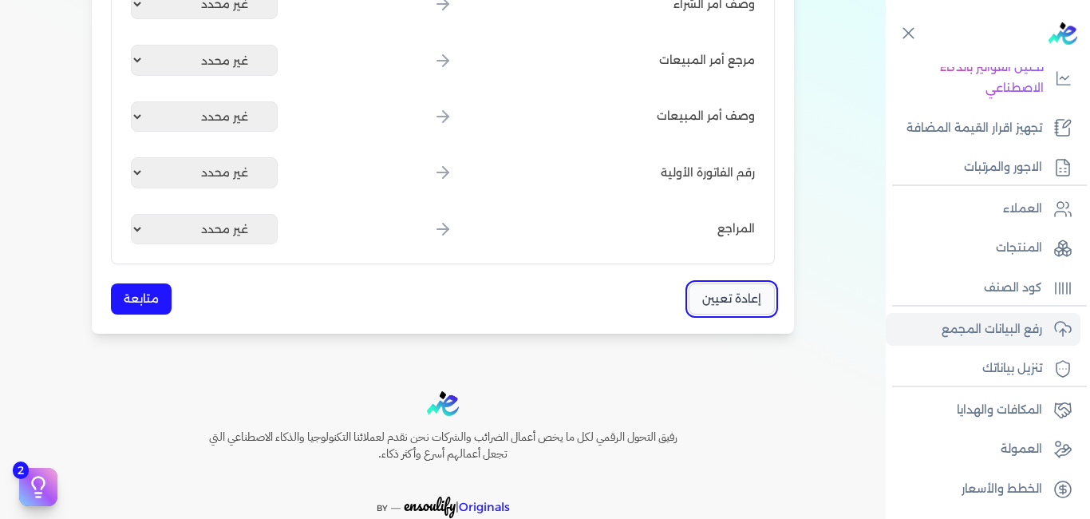
click at [733, 300] on button "إعادة تعيين" at bounding box center [732, 298] width 86 height 31
select select
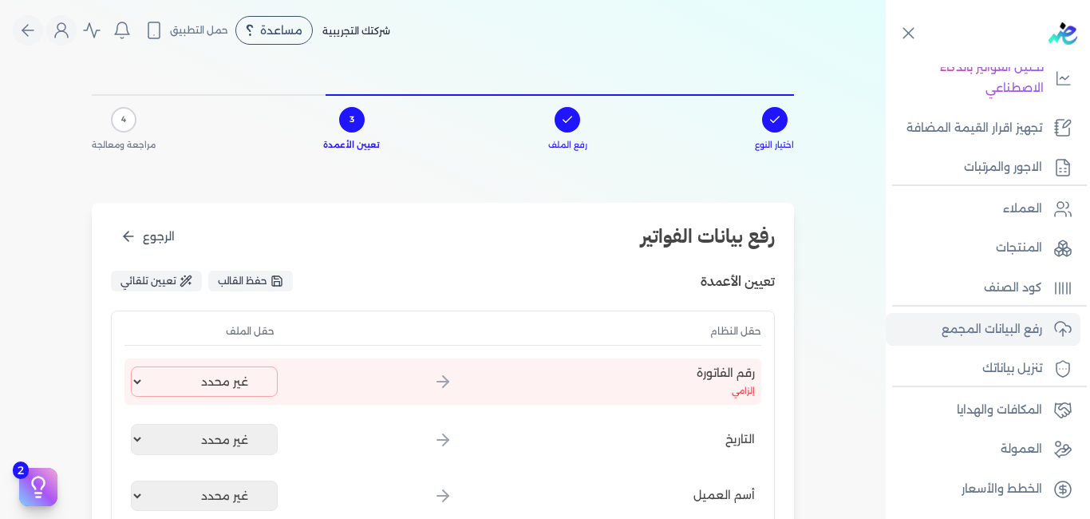
scroll to position [1, 0]
click at [157, 232] on span "الرجوع" at bounding box center [159, 237] width 32 height 17
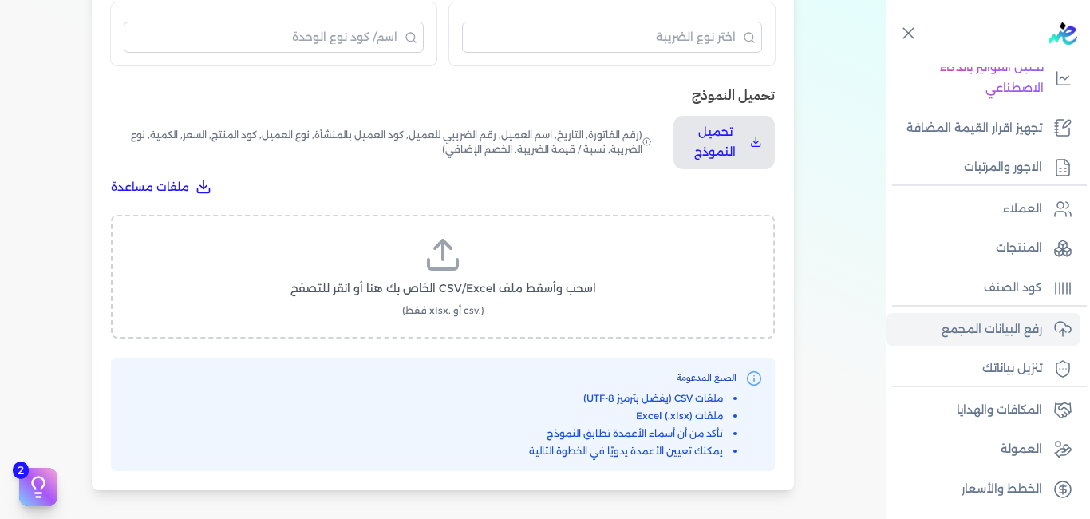
scroll to position [480, 0]
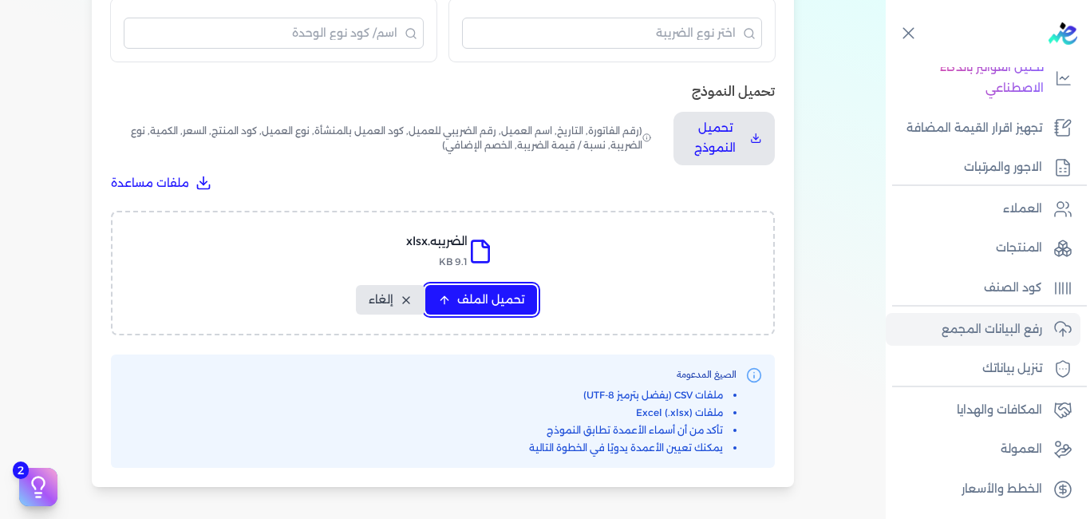
click at [503, 298] on span "تحميل الملف" at bounding box center [490, 299] width 67 height 17
select select "السعر"
select select "الكمية"
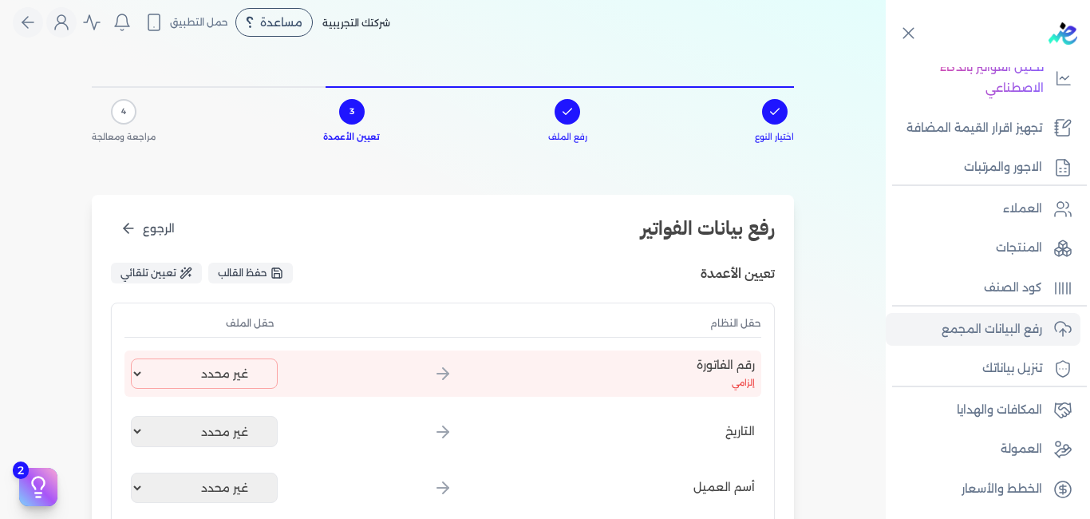
scroll to position [1, 0]
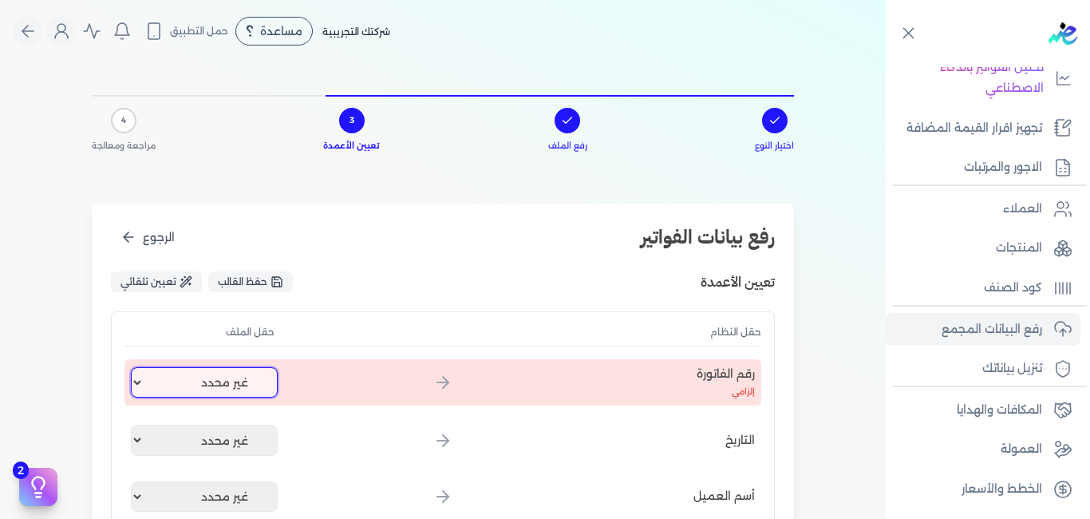
click at [174, 390] on select "غير محدد اسم العميل رقم الفاتورة الصنف الكمية السعر اجمالي الخصومات نوع الضريبه…" at bounding box center [204, 382] width 147 height 30
select select "رقم الفاتورة"
click at [134, 367] on select "غير محدد اسم العميل رقم الفاتورة الصنف الكمية السعر اجمالي الخصومات نوع الضريبه…" at bounding box center [204, 382] width 147 height 30
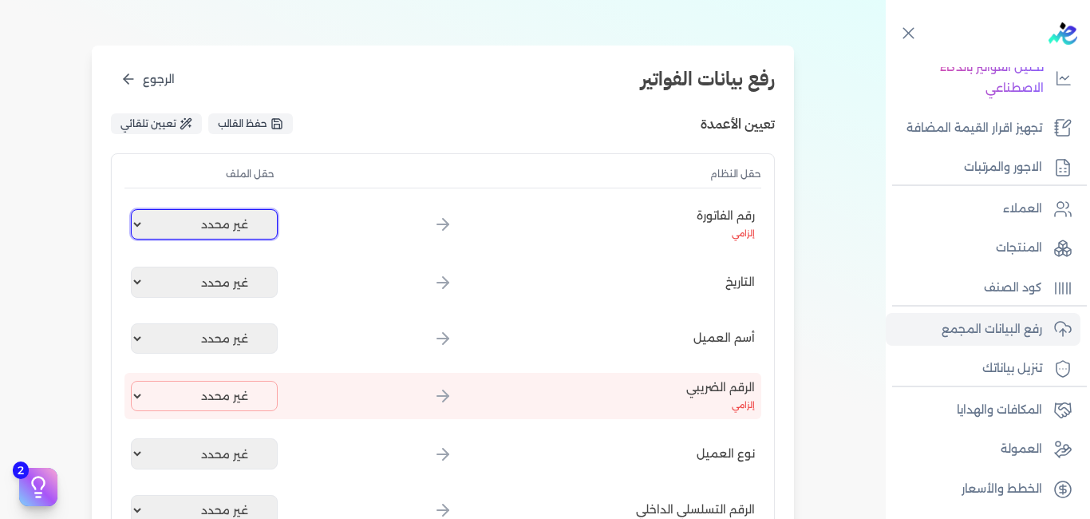
scroll to position [160, 0]
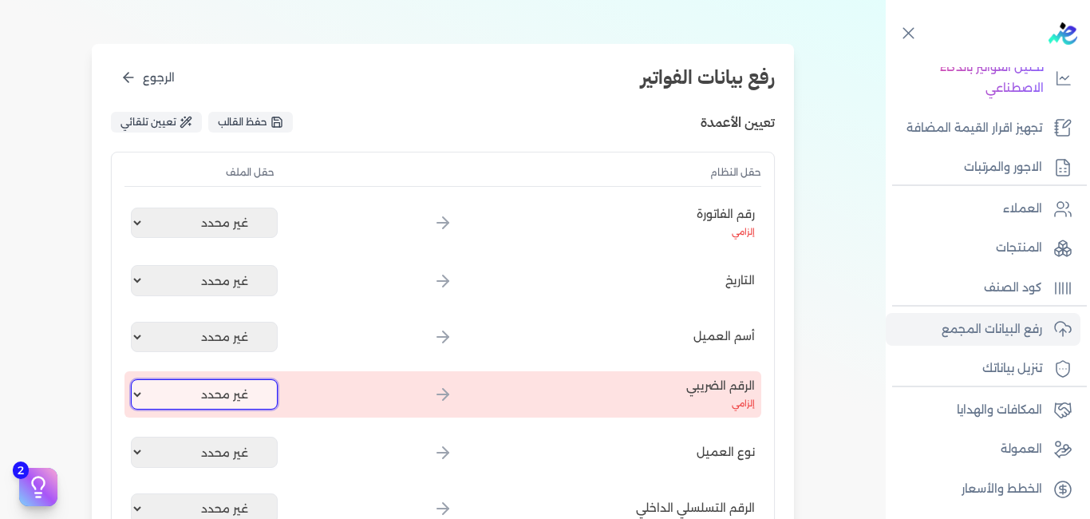
click at [186, 397] on select "غير محدد اسم العميل رقم الفاتورة الصنف الكمية السعر اجمالي الخصومات نوع الضريبه…" at bounding box center [204, 394] width 147 height 30
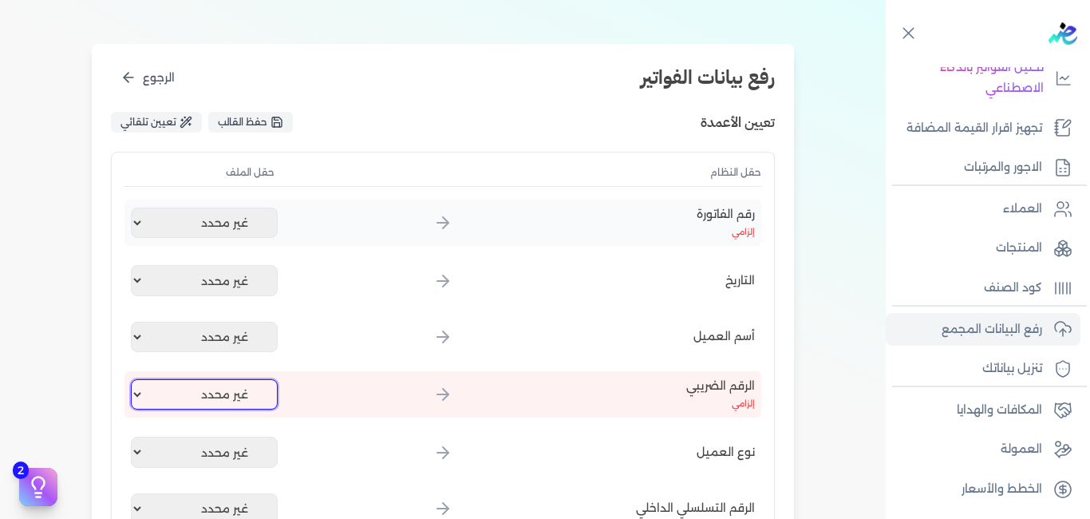
click at [134, 379] on select "غير محدد اسم العميل رقم الفاتورة الصنف الكمية السعر اجمالي الخصومات نوع الضريبه…" at bounding box center [204, 394] width 147 height 30
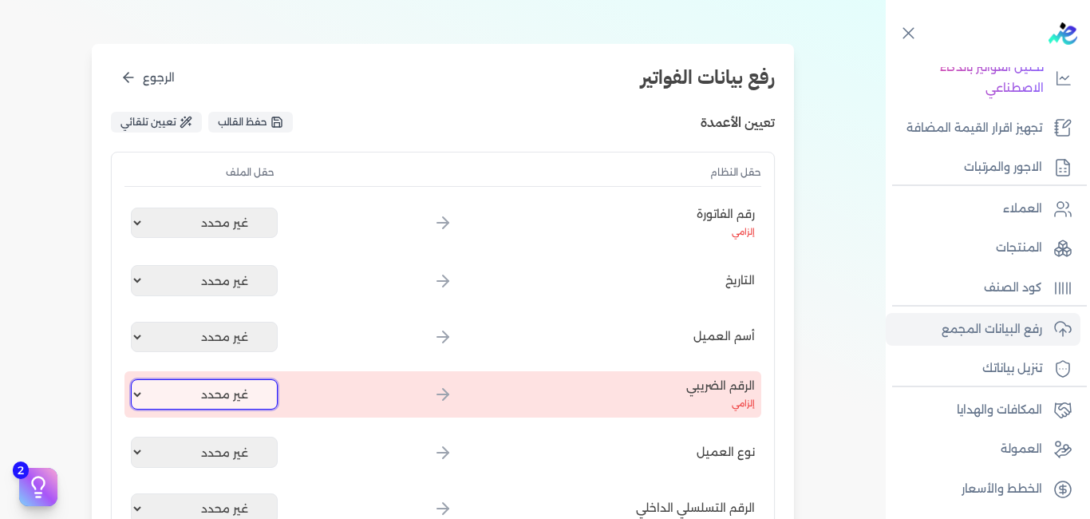
click at [239, 387] on select "غير محدد اسم العميل رقم الفاتورة الصنف الكمية السعر اجمالي الخصومات نوع الضريبه…" at bounding box center [204, 394] width 147 height 30
select select "نوع الضريبه"
click at [134, 379] on select "غير محدد اسم العميل رقم الفاتورة الصنف الكمية السعر اجمالي الخصومات نوع الضريبه…" at bounding box center [204, 394] width 147 height 30
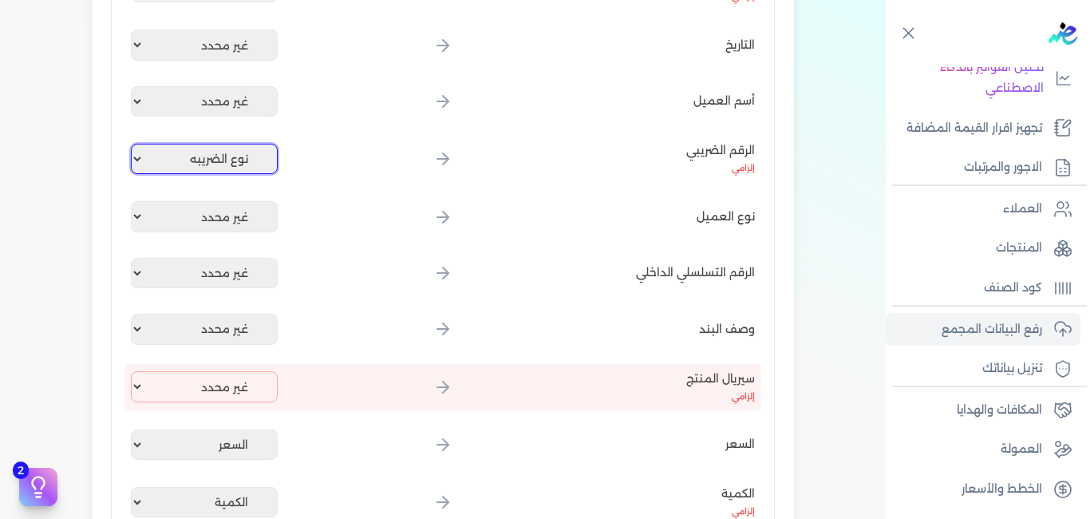
scroll to position [400, 0]
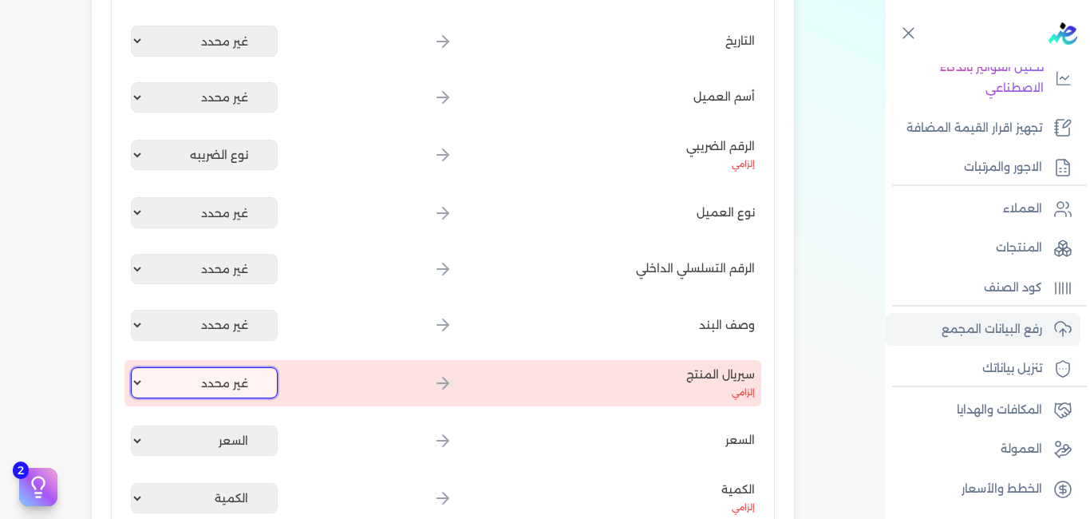
click at [233, 376] on select "غير محدد اسم العميل رقم الفاتورة الصنف الكمية السعر اجمالي الخصومات نوع الضريبه…" at bounding box center [204, 382] width 147 height 30
click at [134, 367] on select "غير محدد اسم العميل رقم الفاتورة الصنف الكمية السعر اجمالي الخصومات نوع الضريبه…" at bounding box center [204, 382] width 147 height 30
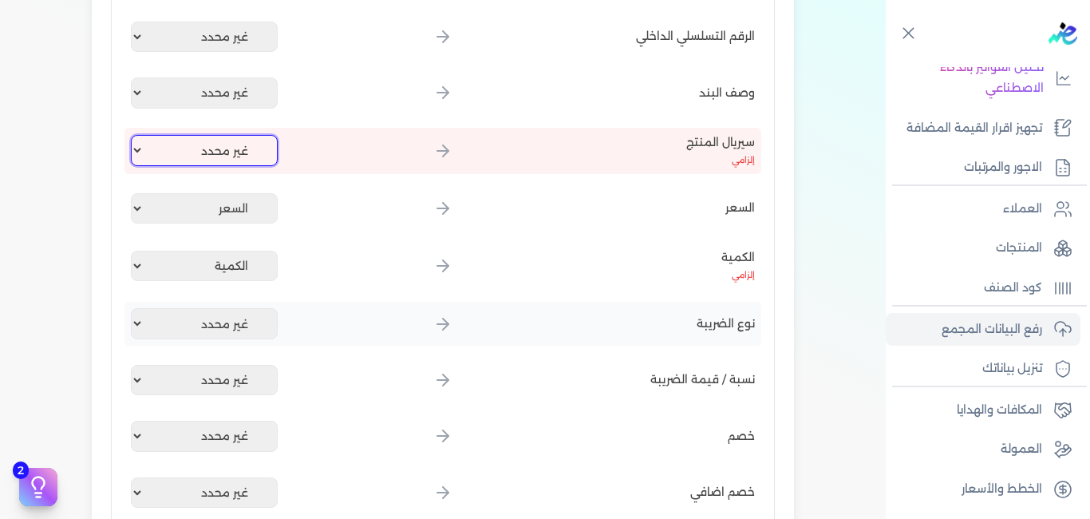
scroll to position [639, 0]
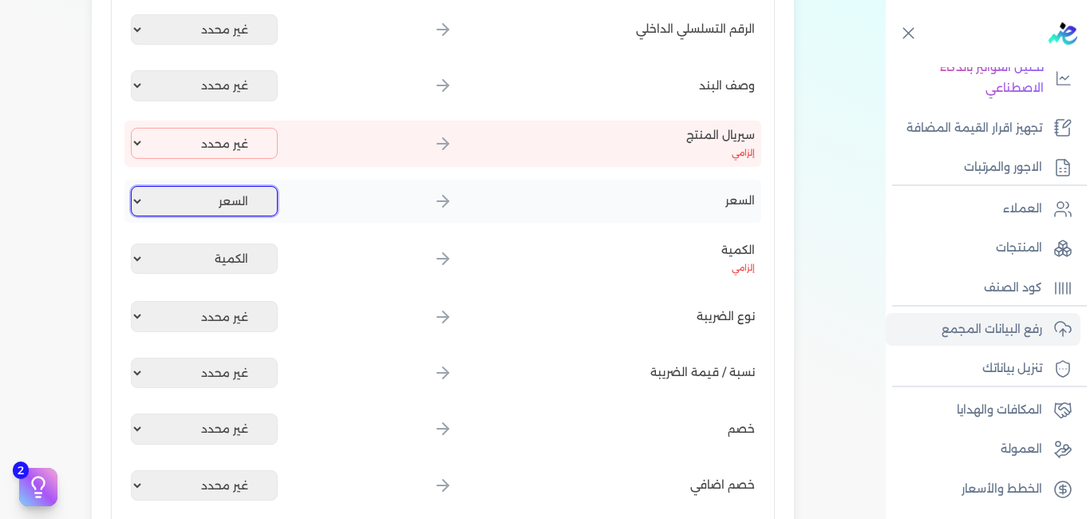
click at [249, 191] on select "غير محدد اسم العميل رقم الفاتورة الصنف الكمية السعر اجمالي الخصومات نوع الضريبه…" at bounding box center [204, 201] width 147 height 30
click at [134, 186] on select "غير محدد اسم العميل رقم الفاتورة الصنف الكمية السعر اجمالي الخصومات نوع الضريبه…" at bounding box center [204, 201] width 147 height 30
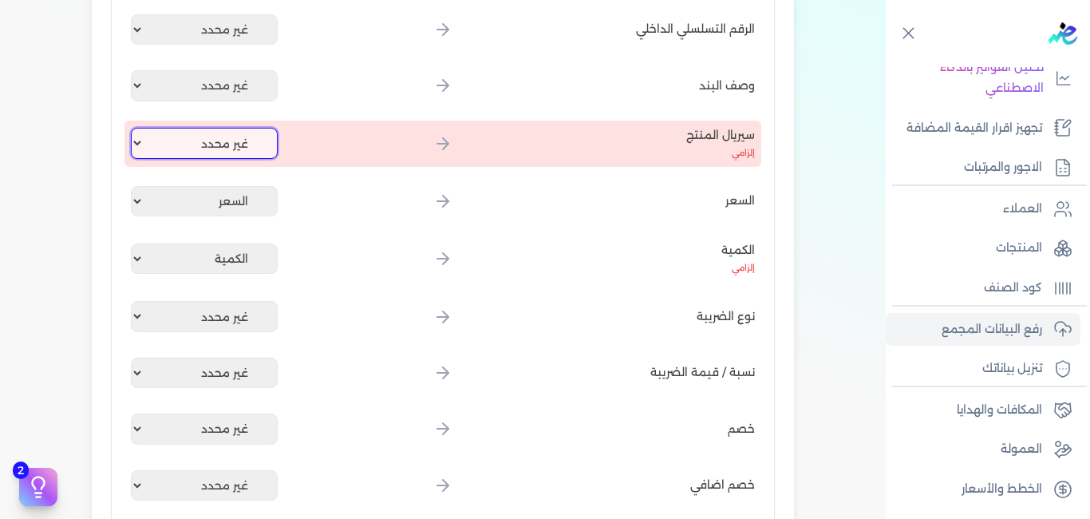
click at [251, 144] on select "غير محدد اسم العميل رقم الفاتورة الصنف الكمية السعر اجمالي الخصومات نوع الضريبه…" at bounding box center [204, 143] width 147 height 30
select select "الصنف"
click at [134, 128] on select "غير محدد اسم العميل رقم الفاتورة الصنف الكمية السعر اجمالي الخصومات نوع الضريبه…" at bounding box center [204, 143] width 147 height 30
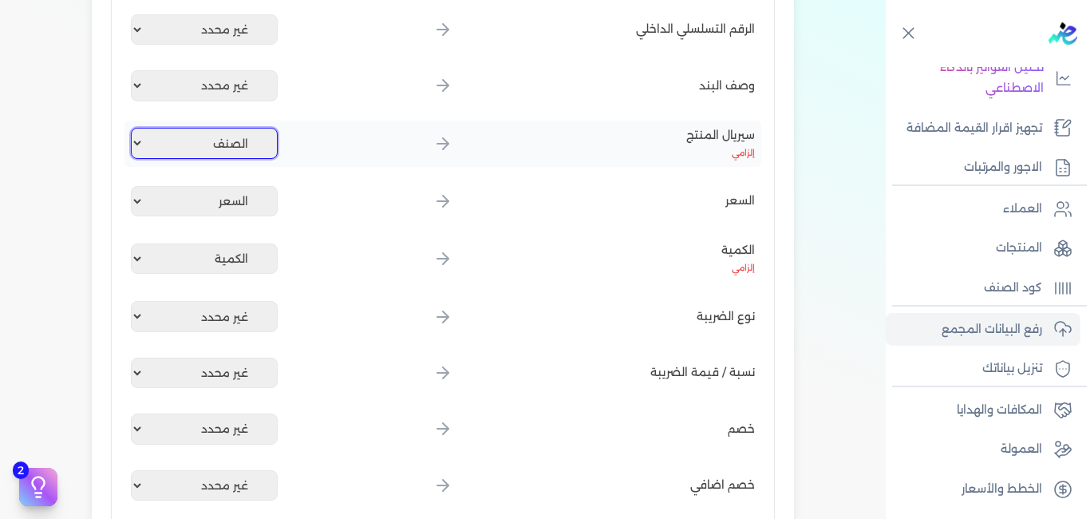
click at [227, 145] on select "غير محدد اسم العميل رقم الفاتورة الصنف الكمية السعر اجمالي الخصومات نوع الضريبه…" at bounding box center [204, 143] width 147 height 30
click at [134, 128] on select "غير محدد اسم العميل رقم الفاتورة الصنف الكمية السعر اجمالي الخصومات نوع الضريبه…" at bounding box center [204, 143] width 147 height 30
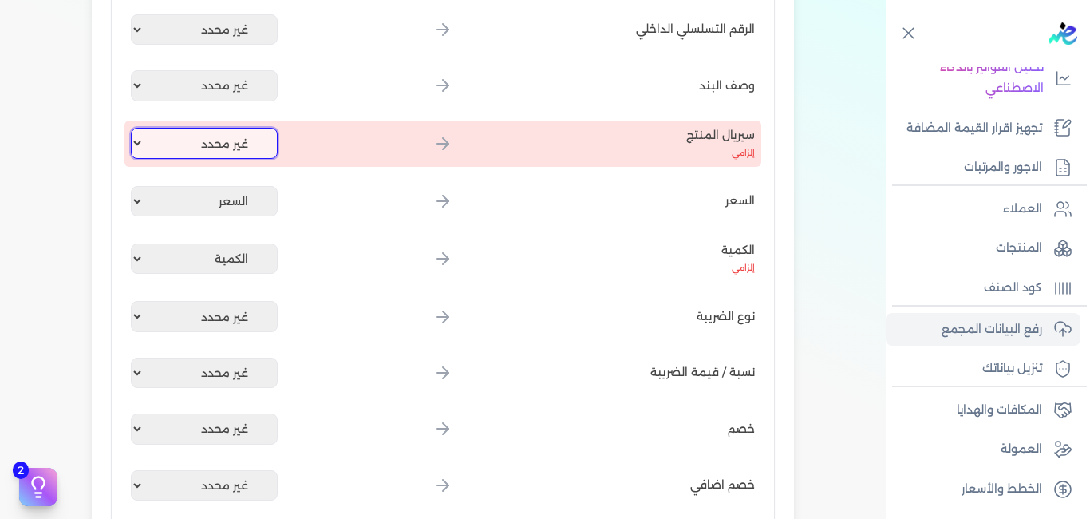
click at [229, 147] on select "غير محدد اسم العميل رقم الفاتورة الصنف الكمية السعر اجمالي الخصومات نوع الضريبه…" at bounding box center [204, 143] width 147 height 30
select select "اجمالي الخصومات"
click at [134, 128] on select "غير محدد اسم العميل رقم الفاتورة الصنف الكمية السعر اجمالي الخصومات نوع الضريبه…" at bounding box center [204, 143] width 147 height 30
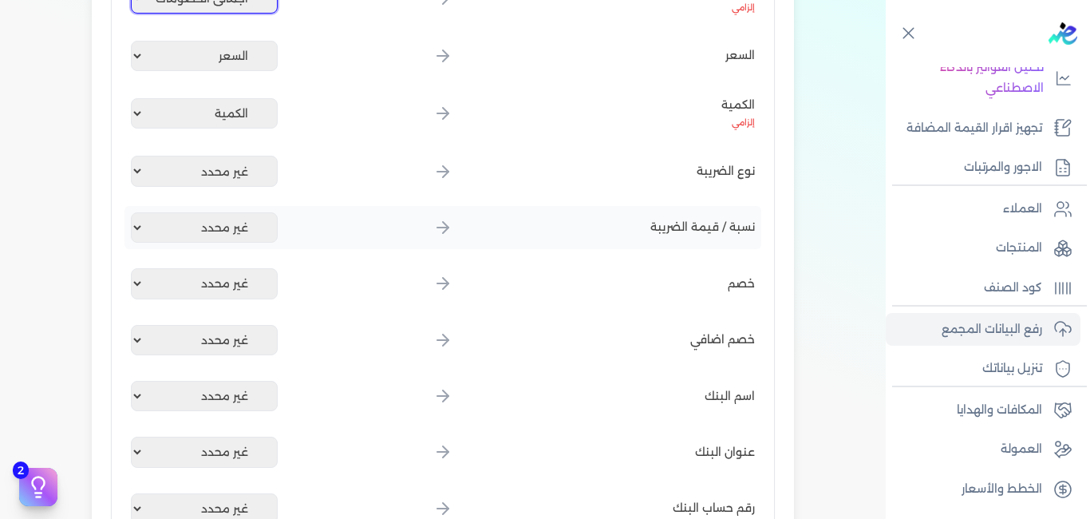
scroll to position [799, 0]
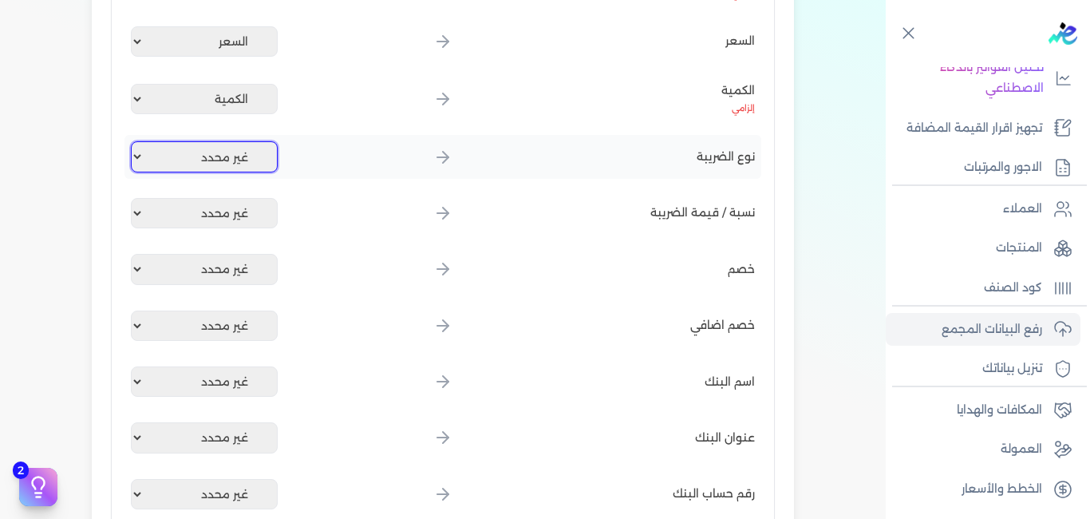
click at [218, 149] on select "غير محدد اسم العميل رقم الفاتورة الصنف الكمية السعر اجمالي الخصومات نوع الضريبه…" at bounding box center [204, 156] width 147 height 30
select select "نوع الضريبه"
click at [134, 141] on select "غير محدد اسم العميل رقم الفاتورة الصنف الكمية السعر اجمالي الخصومات نوع الضريبه…" at bounding box center [204, 156] width 147 height 30
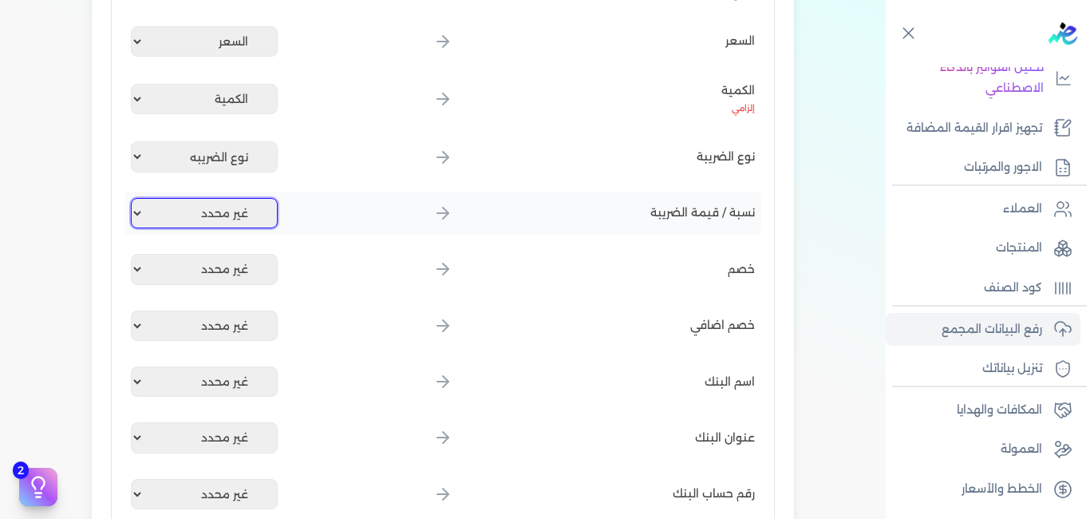
click at [215, 216] on select "غير محدد اسم العميل رقم الفاتورة الصنف الكمية السعر اجمالي الخصومات نوع الضريبه…" at bounding box center [204, 213] width 147 height 30
select select "نسبة الضريبه"
click at [134, 198] on select "غير محدد اسم العميل رقم الفاتورة الصنف الكمية السعر اجمالي الخصومات نوع الضريبه…" at bounding box center [204, 213] width 147 height 30
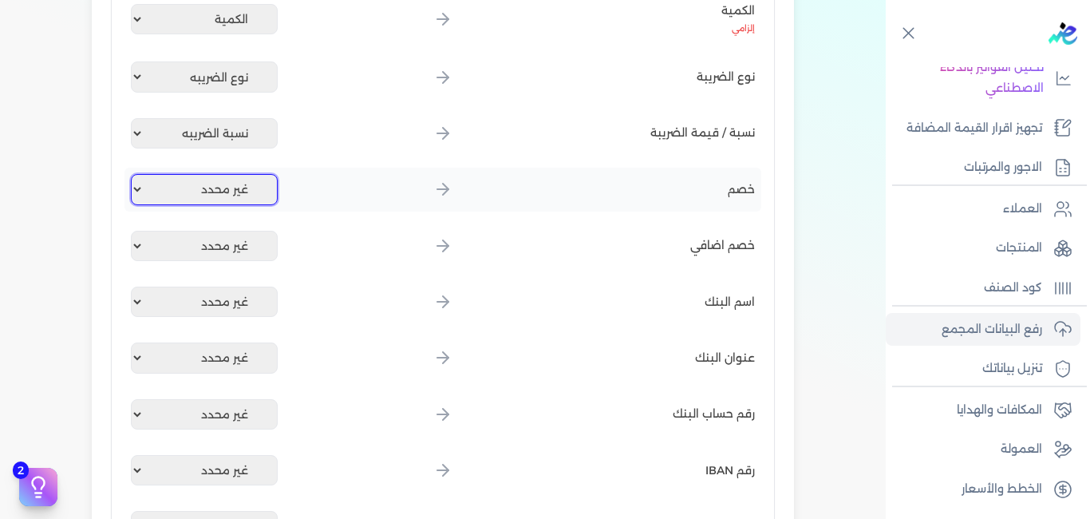
click at [233, 194] on select "غير محدد اسم العميل رقم الفاتورة الصنف الكمية السعر اجمالي الخصومات نوع الضريبه…" at bounding box center [204, 189] width 147 height 30
select select "اجمالي الخصومات"
click at [134, 174] on select "غير محدد اسم العميل رقم الفاتورة الصنف الكمية السعر اجمالي الخصومات نوع الضريبه…" at bounding box center [204, 189] width 147 height 30
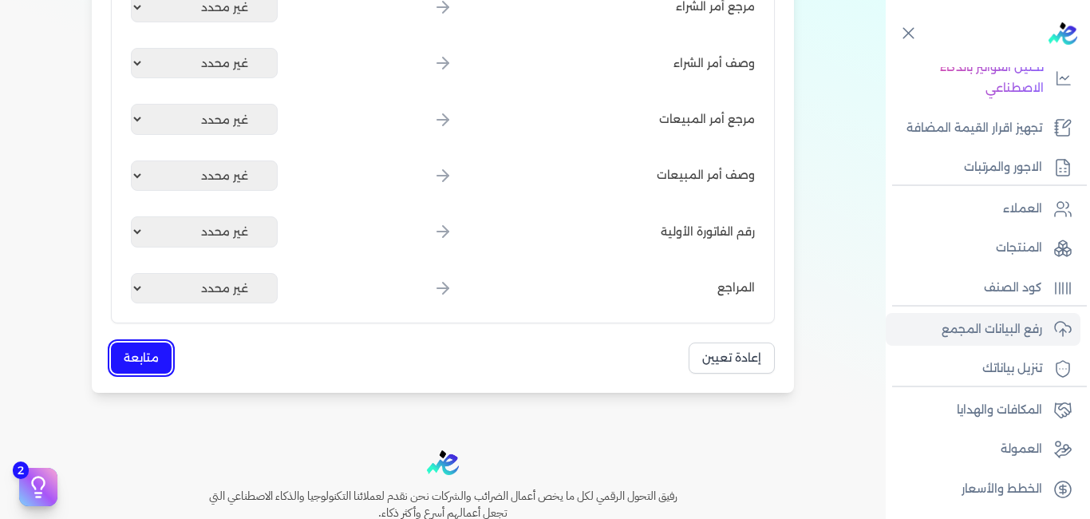
click at [152, 362] on button "متابعة" at bounding box center [141, 357] width 61 height 31
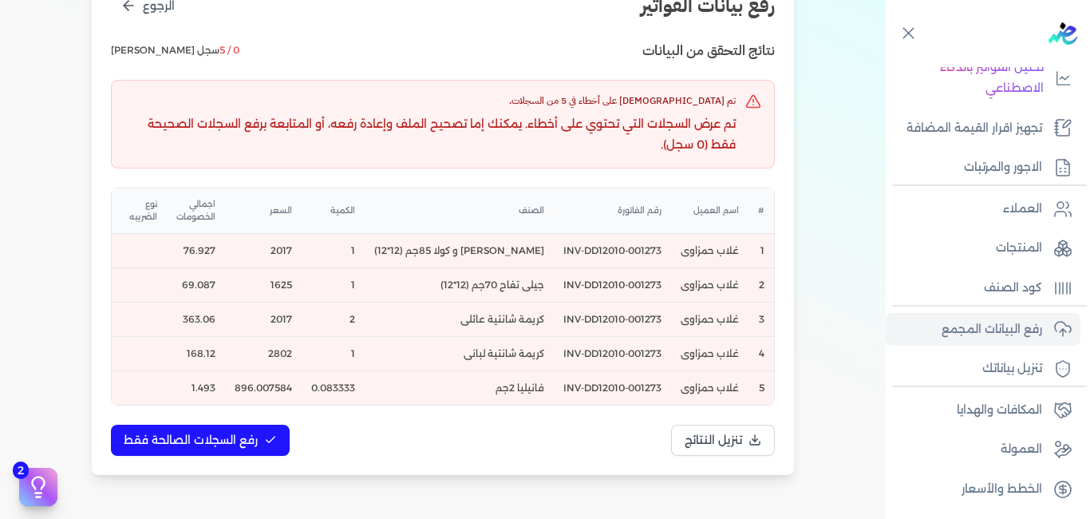
scroll to position [231, 0]
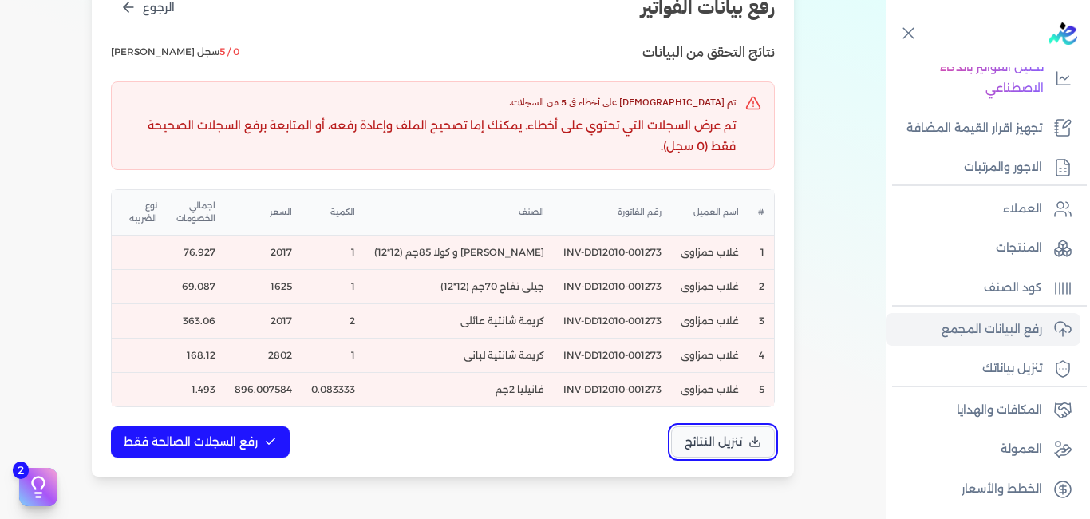
click at [714, 450] on span "تنزيل النتائج" at bounding box center [713, 441] width 57 height 17
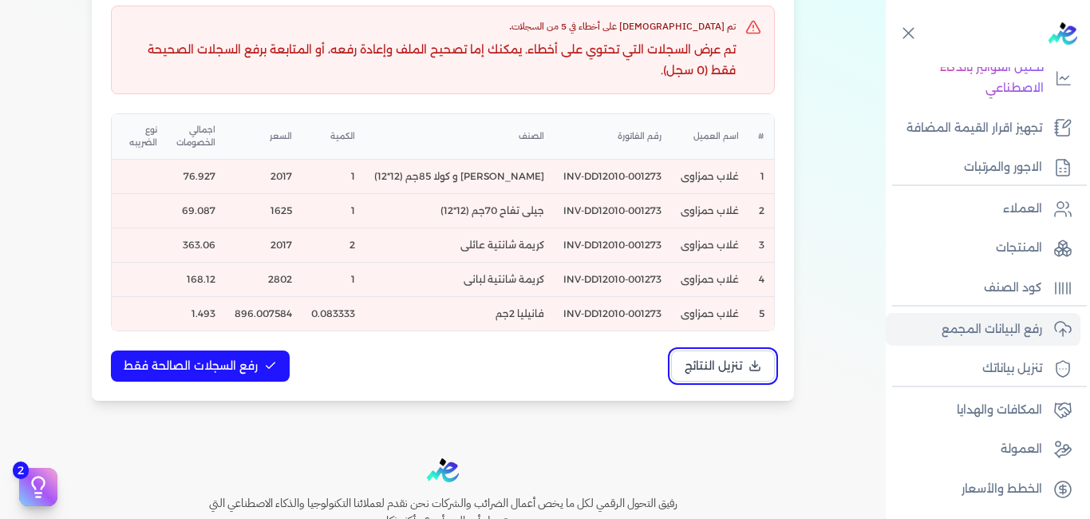
scroll to position [310, 0]
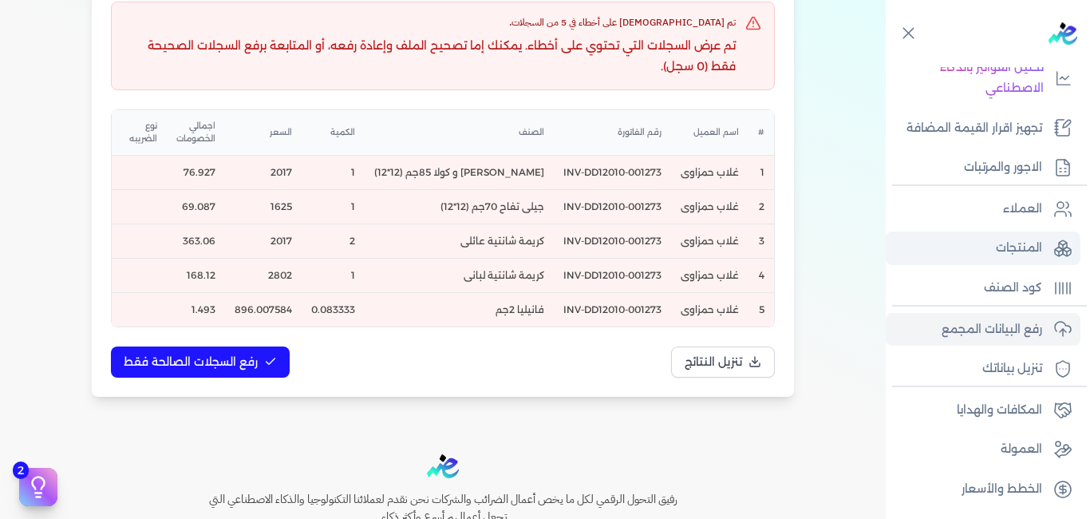
click at [978, 255] on link "المنتجات" at bounding box center [983, 248] width 195 height 34
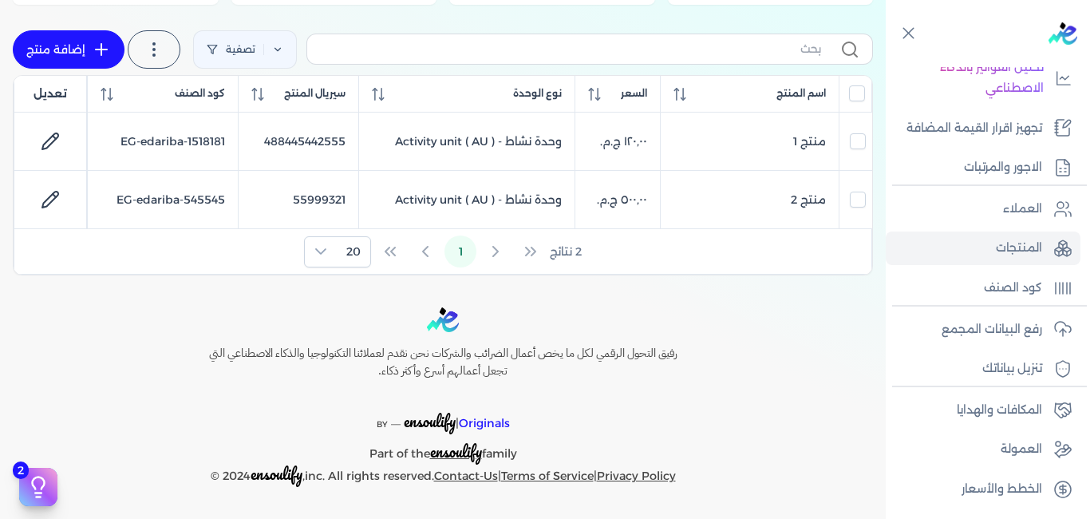
scroll to position [235, 0]
